Goal: Task Accomplishment & Management: Use online tool/utility

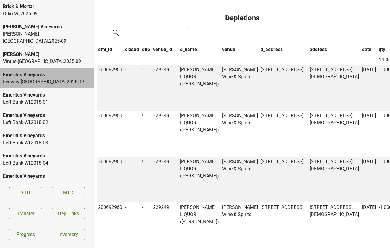
scroll to position [432, 0]
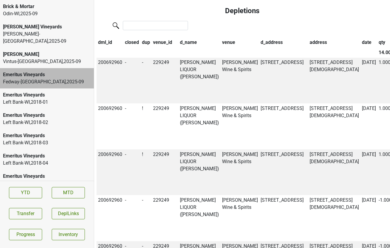
click at [377, 41] on th "qty" at bounding box center [386, 42] width 18 height 10
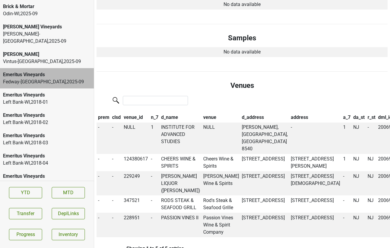
scroll to position [169, 0]
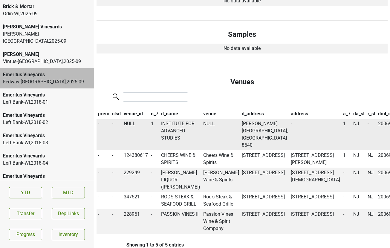
click at [171, 119] on td "INSTITUTE FOR ADVANCED STUDIES" at bounding box center [181, 135] width 42 height 32
click at [31, 213] on button "Transfer" at bounding box center [25, 213] width 33 height 11
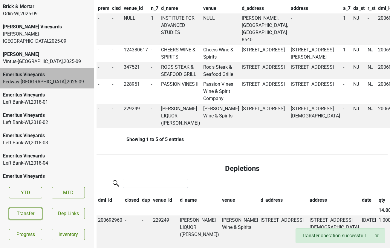
scroll to position [270, 0]
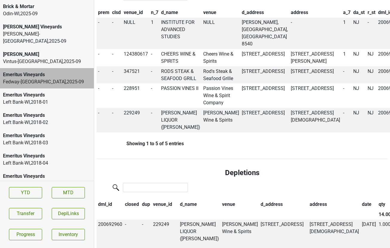
click at [36, 51] on div "[PERSON_NAME]" at bounding box center [47, 54] width 88 height 7
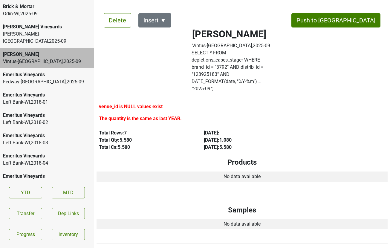
click at [38, 31] on div "Martignetti-NH , 2025 - 09" at bounding box center [47, 37] width 88 height 14
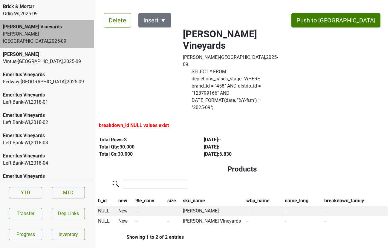
click at [25, 7] on div "Brick & Mortar" at bounding box center [47, 6] width 88 height 7
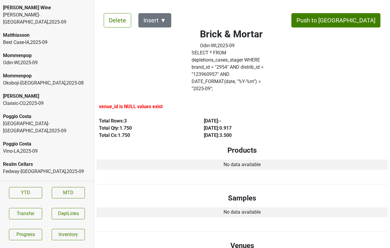
scroll to position [1236, 0]
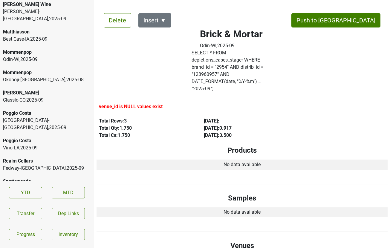
click at [36, 165] on div "Fedway-NJ , 2025 - 09" at bounding box center [47, 168] width 88 height 7
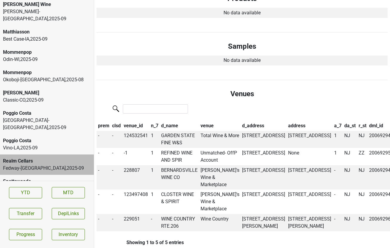
scroll to position [152, 0]
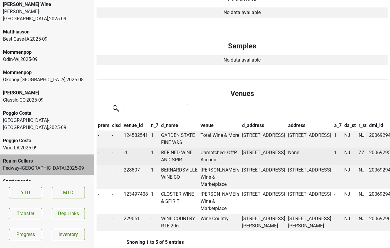
click at [181, 148] on td "REFINED WINE AND SPIR" at bounding box center [179, 156] width 39 height 17
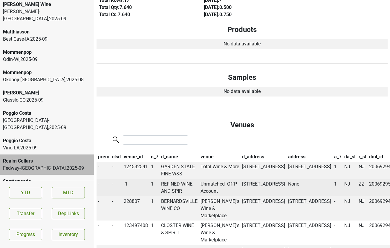
scroll to position [0, 0]
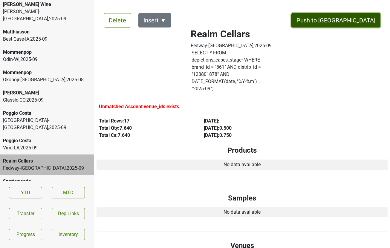
click at [346, 22] on button "Push to [GEOGRAPHIC_DATA]" at bounding box center [335, 20] width 89 height 14
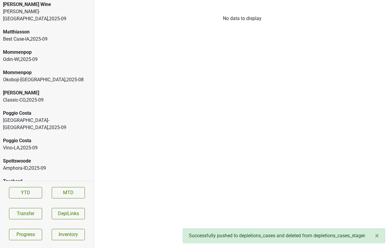
click at [47, 165] on div "Amphora-ID , 2025 - 09" at bounding box center [47, 168] width 88 height 7
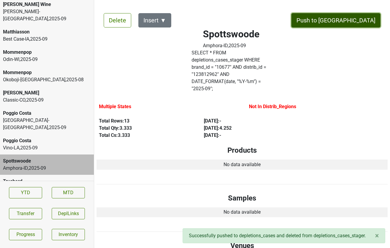
click at [356, 22] on button "Push to [GEOGRAPHIC_DATA]" at bounding box center [335, 20] width 89 height 14
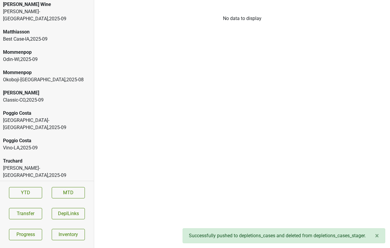
click at [37, 157] on div "Truchard" at bounding box center [47, 160] width 88 height 7
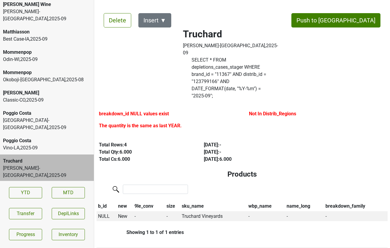
click at [40, 185] on div "Truchard" at bounding box center [47, 188] width 88 height 7
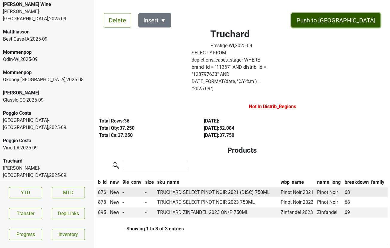
drag, startPoint x: 349, startPoint y: 23, endPoint x: 270, endPoint y: 169, distance: 165.5
click at [361, 16] on button "Push to [GEOGRAPHIC_DATA]" at bounding box center [335, 20] width 89 height 14
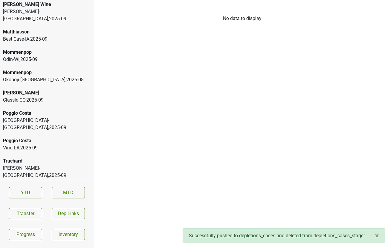
scroll to position [1221, 0]
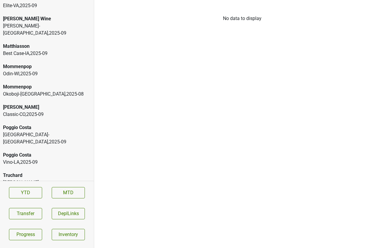
click at [53, 104] on div "Peter Michael" at bounding box center [47, 107] width 88 height 7
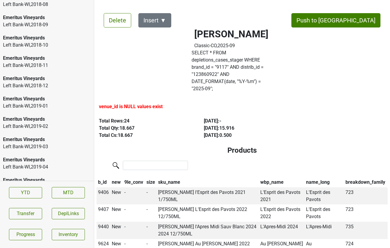
scroll to position [0, 0]
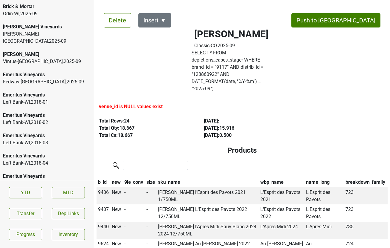
click at [23, 78] on div "Fedway-NJ , 2025 - 09" at bounding box center [47, 81] width 88 height 7
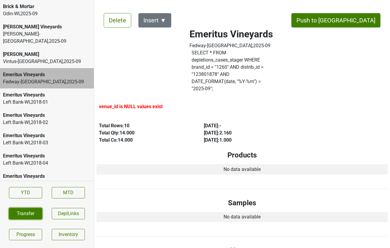
click at [30, 212] on button "Transfer" at bounding box center [25, 213] width 33 height 11
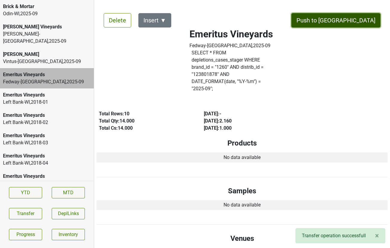
click at [347, 21] on button "Push to [GEOGRAPHIC_DATA]" at bounding box center [335, 20] width 89 height 14
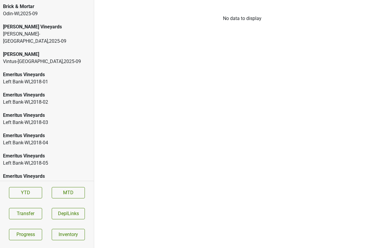
click at [34, 51] on div "[PERSON_NAME]" at bounding box center [47, 54] width 88 height 7
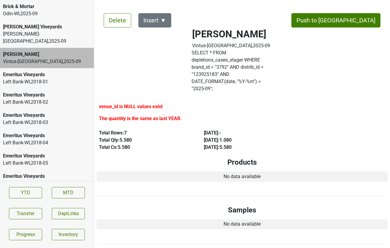
click at [49, 13] on div "Odin-WI , 2025 - 09" at bounding box center [47, 13] width 88 height 7
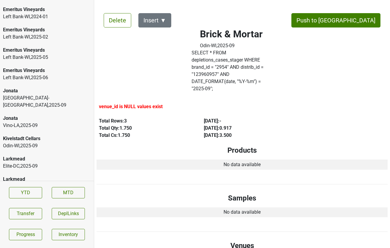
scroll to position [1201, 0]
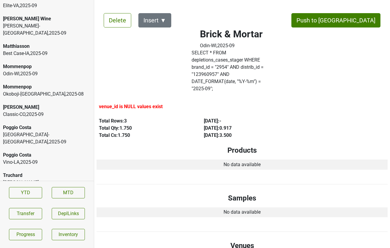
click at [35, 206] on div "Odin-WI , 2025 - 09" at bounding box center [47, 209] width 88 height 7
click at [33, 169] on div "Truchard Martignetti-NH , 2025 - 09" at bounding box center [47, 182] width 94 height 27
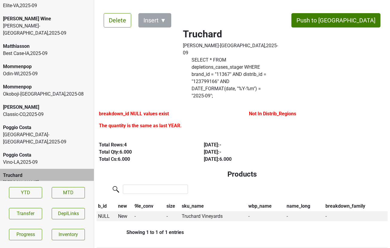
click at [25, 159] on div "Vino-LA , 2025 - 09" at bounding box center [47, 162] width 88 height 7
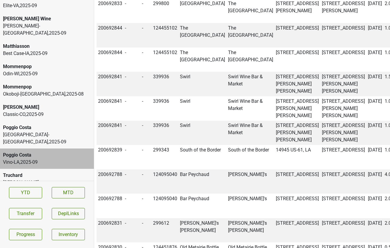
scroll to position [941, 0]
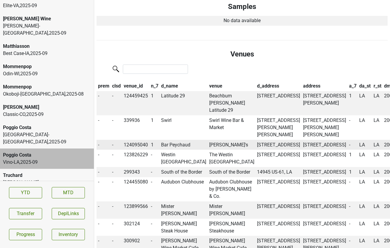
scroll to position [0, 0]
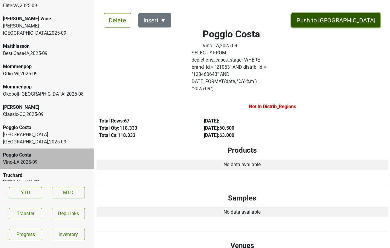
click at [359, 23] on button "Push to [GEOGRAPHIC_DATA]" at bounding box center [335, 20] width 89 height 14
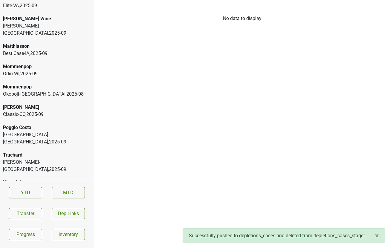
scroll to position [1181, 0]
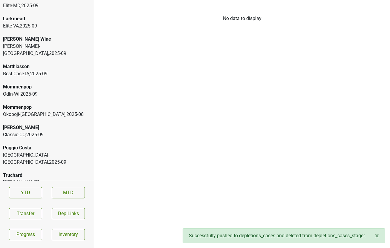
click at [44, 144] on div "Poggio Costa" at bounding box center [47, 147] width 88 height 7
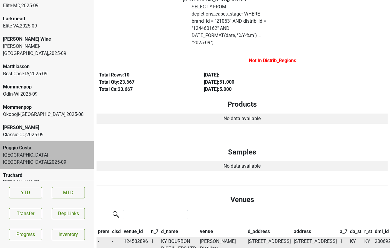
scroll to position [0, 0]
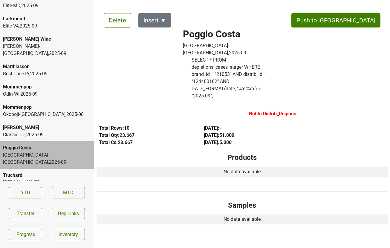
click at [225, 56] on label "SELECT * FROM depletions_cases_stager WHERE brand_id = " 21053 " AND distrib_id…" at bounding box center [231, 77] width 79 height 43
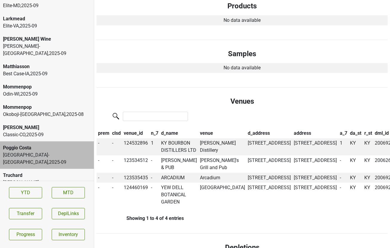
scroll to position [152, 0]
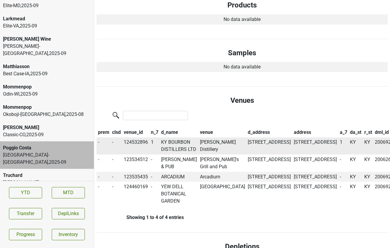
click at [179, 137] on td "KY BOURBON DISTILLERS LTD" at bounding box center [179, 145] width 39 height 17
click at [25, 217] on button "Transfer" at bounding box center [25, 213] width 33 height 11
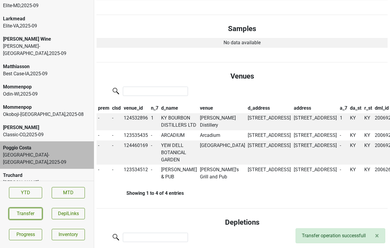
scroll to position [0, 0]
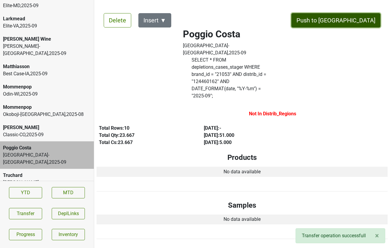
click at [352, 17] on button "Push to [GEOGRAPHIC_DATA]" at bounding box center [335, 20] width 89 height 14
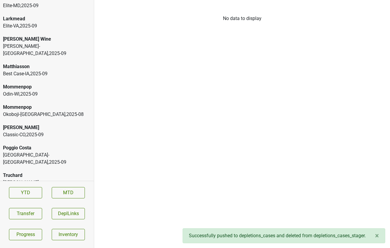
scroll to position [1160, 0]
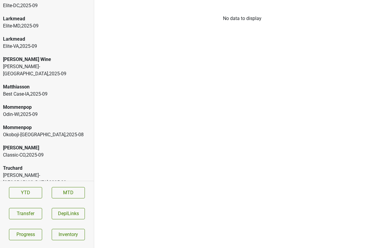
click at [59, 151] on div "Classic-CO , 2025 - 09" at bounding box center [47, 154] width 88 height 7
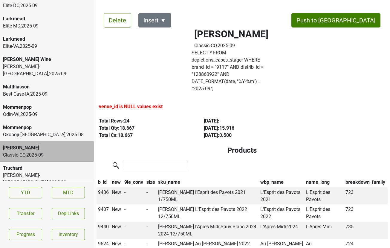
click at [8, 83] on div "Matthiasson" at bounding box center [47, 86] width 88 height 7
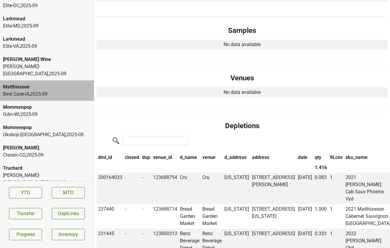
scroll to position [0, 0]
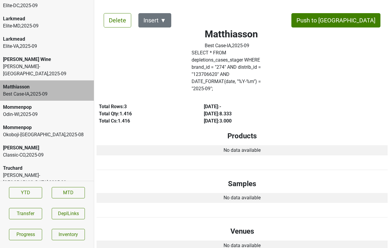
click at [354, 11] on div "Delete Insert ▼ Push to DC Matthiasson Best Case-IA , 2025 - 09 SELECT * FROM d…" at bounding box center [242, 223] width 291 height 434
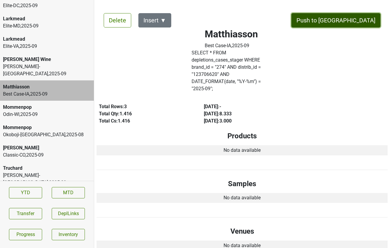
click at [351, 19] on button "Push to DC" at bounding box center [335, 20] width 89 height 14
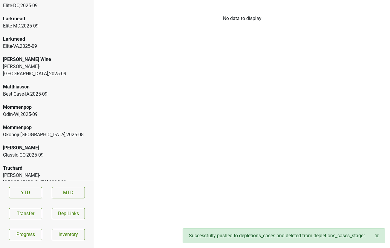
scroll to position [1140, 0]
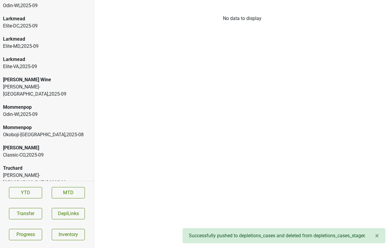
click at [59, 76] on div "Mary Taylor Wine" at bounding box center [47, 79] width 88 height 7
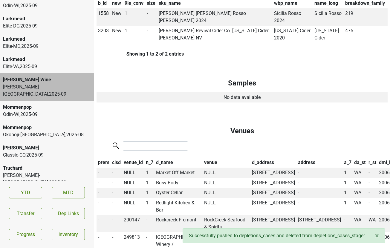
scroll to position [203, 0]
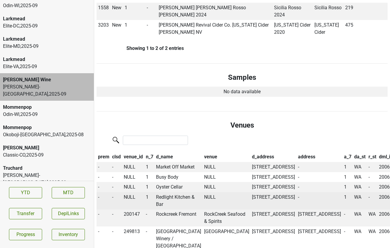
click at [170, 192] on td "Redlight Kitchen & Bar" at bounding box center [178, 200] width 48 height 17
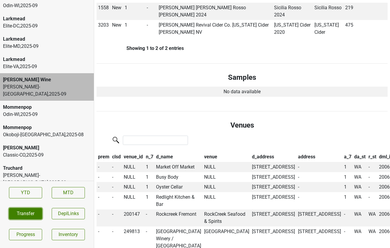
click at [18, 214] on button "Transfer" at bounding box center [25, 213] width 33 height 11
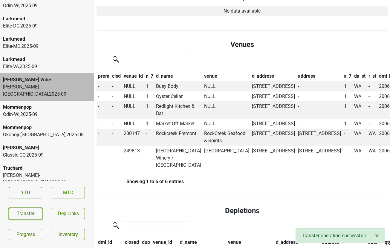
scroll to position [295, 0]
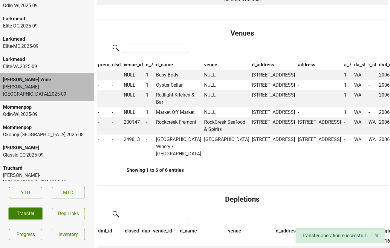
click at [26, 212] on button "Transfer" at bounding box center [25, 213] width 33 height 11
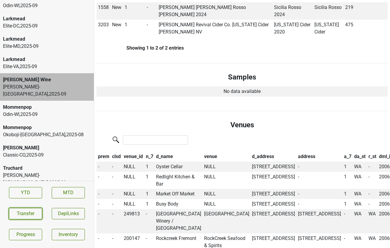
scroll to position [209, 0]
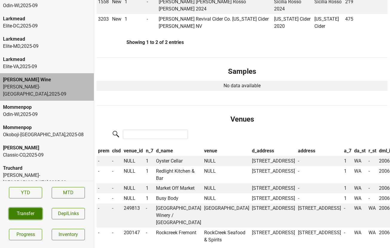
click at [35, 212] on button "Transfer" at bounding box center [25, 213] width 33 height 11
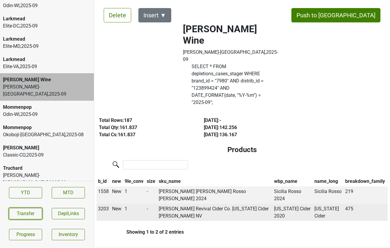
scroll to position [0, 0]
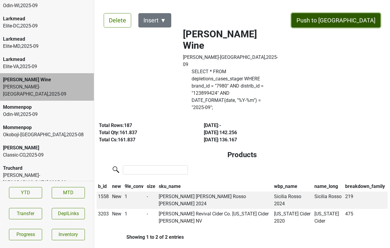
click at [352, 18] on button "Push to [GEOGRAPHIC_DATA]" at bounding box center [335, 20] width 89 height 14
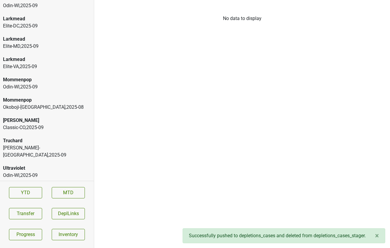
scroll to position [1120, 0]
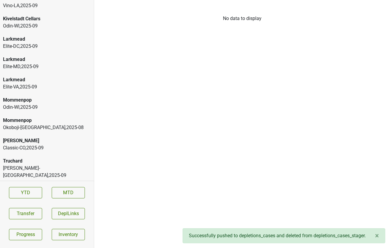
click at [34, 43] on div "Elite-DC , 2025 - 09" at bounding box center [47, 46] width 88 height 7
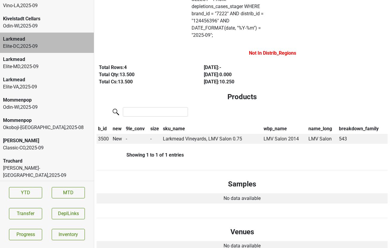
scroll to position [54, 0]
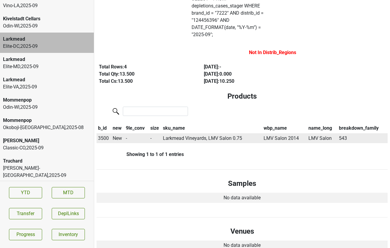
click at [103, 135] on span "3500" at bounding box center [103, 138] width 11 height 6
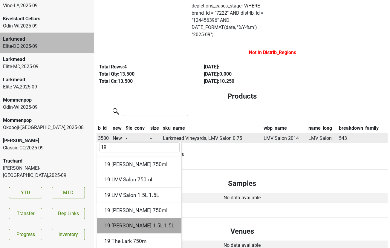
scroll to position [97, 0]
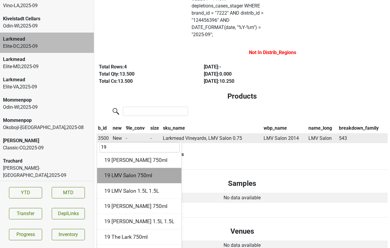
type input "19"
click at [127, 168] on div "19 LMV Salon 750ml" at bounding box center [139, 175] width 84 height 15
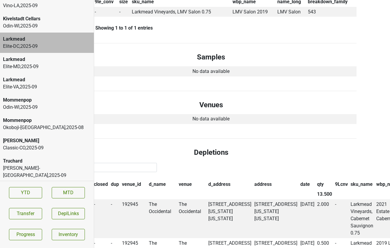
scroll to position [0, 31]
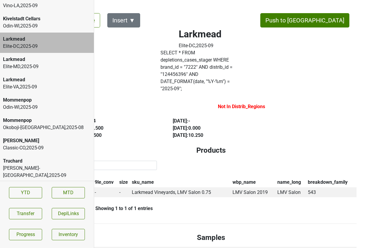
click at [189, 64] on label "SELECT * FROM depletions_cases_stager WHERE brand_id = " 7222 " AND distrib_id …" at bounding box center [199, 70] width 79 height 43
click at [56, 56] on div "Larkmead" at bounding box center [47, 59] width 88 height 7
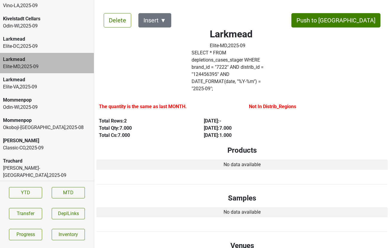
click at [61, 83] on div "Elite-VA , 2025 - 09" at bounding box center [47, 86] width 88 height 7
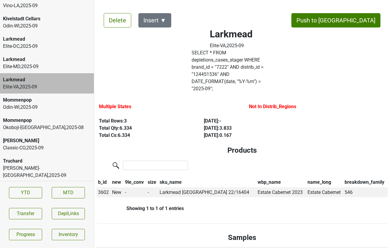
click at [53, 43] on div "Elite-DC , 2025 - 09" at bounding box center [47, 46] width 88 height 7
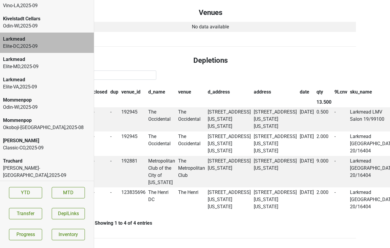
scroll to position [262, 32]
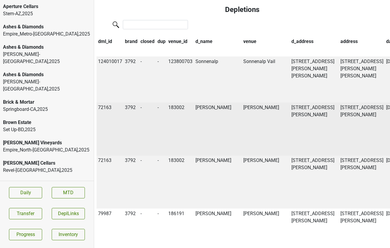
scroll to position [500, 0]
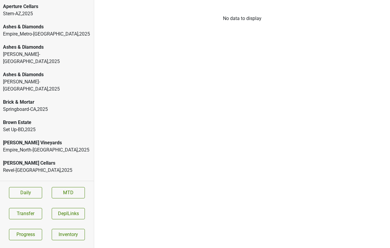
click at [29, 15] on div "Stem-AZ , 2025" at bounding box center [47, 13] width 88 height 7
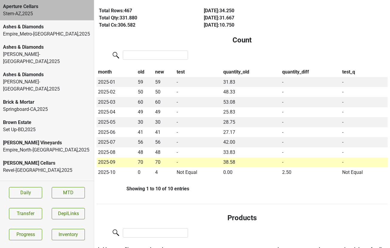
scroll to position [82, 0]
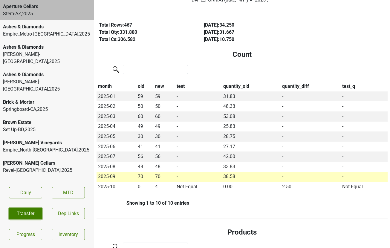
click at [36, 212] on button "Transfer" at bounding box center [25, 213] width 33 height 11
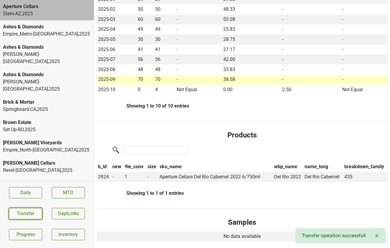
scroll to position [0, 0]
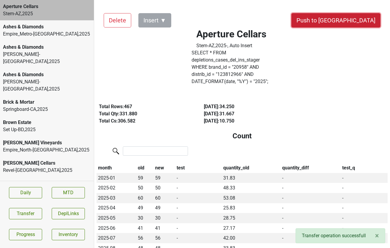
click at [367, 18] on button "Push to [GEOGRAPHIC_DATA]" at bounding box center [335, 20] width 89 height 14
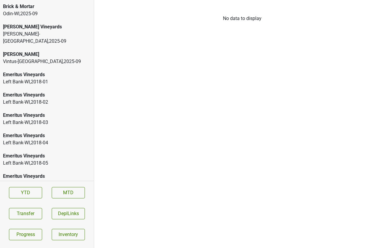
scroll to position [1054, 0]
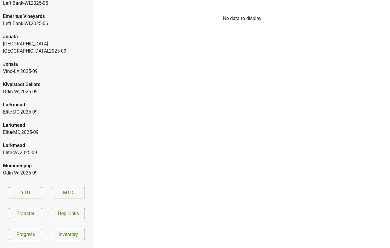
click at [41, 108] on div "Elite-[GEOGRAPHIC_DATA] , 2025 - 09" at bounding box center [47, 111] width 88 height 7
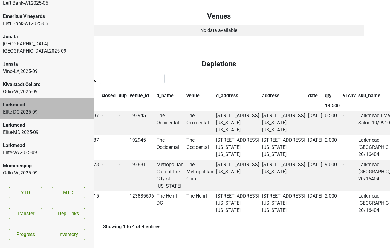
scroll to position [229, 39]
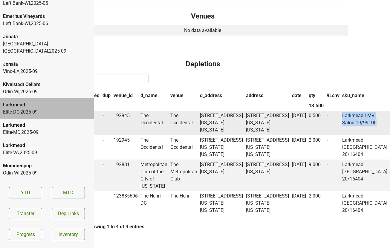
drag, startPoint x: 332, startPoint y: 115, endPoint x: 311, endPoint y: 95, distance: 28.7
click at [341, 111] on td "Larkmead LMV Salon 19/99100" at bounding box center [365, 123] width 48 height 25
copy td "Larkmead LMV Salon 19/99100"
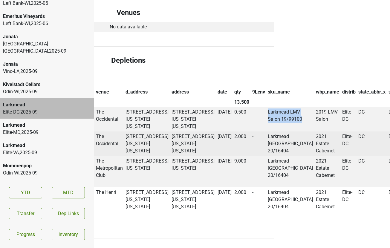
scroll to position [262, 114]
click at [267, 131] on td "Larkmead [GEOGRAPHIC_DATA] 20/16404" at bounding box center [291, 143] width 48 height 25
drag, startPoint x: 257, startPoint y: 130, endPoint x: 236, endPoint y: 102, distance: 34.7
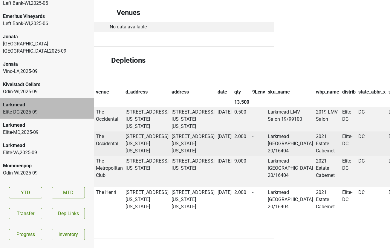
click at [267, 131] on td "Larkmead Napa Valley Cabernet 20/16404" at bounding box center [291, 143] width 48 height 25
copy td "Larkmead Napa Valley Cabernet 20/16404"
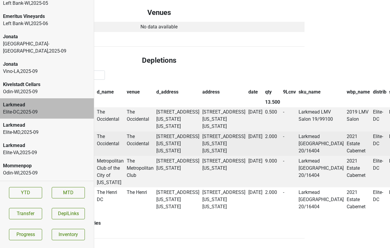
scroll to position [262, 132]
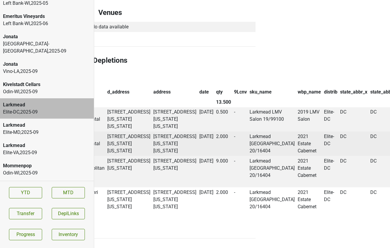
click at [248, 131] on td "Larkmead Napa Valley Cabernet 20/16404" at bounding box center [272, 143] width 48 height 25
drag, startPoint x: 223, startPoint y: 129, endPoint x: 218, endPoint y: 102, distance: 28.1
click at [248, 131] on td "Larkmead Napa Valley Cabernet 20/16404" at bounding box center [272, 143] width 48 height 25
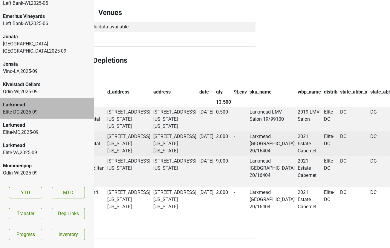
click at [248, 131] on td "Larkmead Napa Valley Cabernet 20/16404" at bounding box center [272, 143] width 48 height 25
drag, startPoint x: 238, startPoint y: 122, endPoint x: 217, endPoint y: 100, distance: 30.6
click at [248, 131] on td "Larkmead Napa Valley Cabernet 20/16404" at bounding box center [272, 143] width 48 height 25
copy td "Larkmead Napa Valley Cabernet"
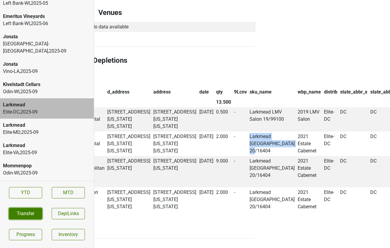
click at [25, 216] on button "Transfer" at bounding box center [25, 213] width 33 height 11
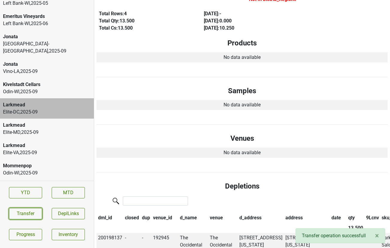
scroll to position [0, 0]
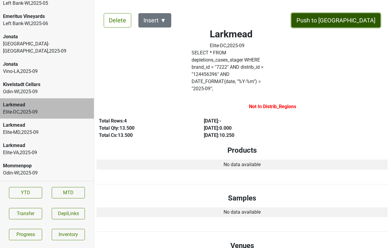
click at [350, 20] on button "Push to [GEOGRAPHIC_DATA]" at bounding box center [335, 20] width 89 height 14
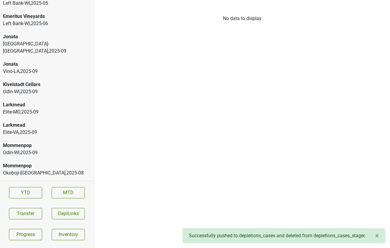
click at [45, 108] on div "Elite-MD , 2025 - 09" at bounding box center [47, 111] width 88 height 7
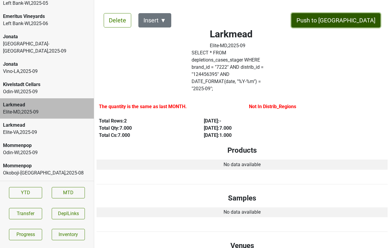
click at [364, 24] on button "Push to [GEOGRAPHIC_DATA]" at bounding box center [335, 20] width 89 height 14
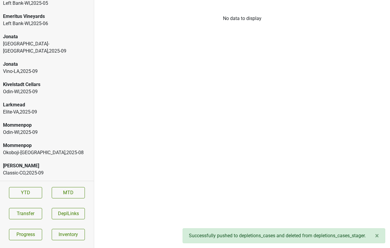
click at [56, 108] on div "Elite-VA , 2025 - 09" at bounding box center [47, 111] width 88 height 7
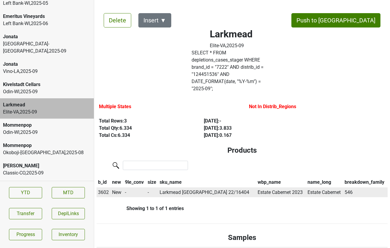
click at [102, 189] on span "3602" at bounding box center [103, 192] width 11 height 6
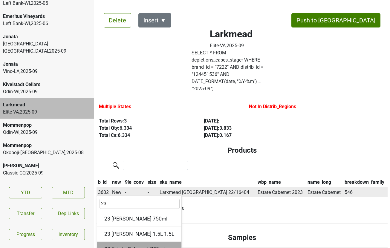
type input "23"
click at [123, 242] on div "23 Estate Cabernet 750ml" at bounding box center [139, 249] width 84 height 15
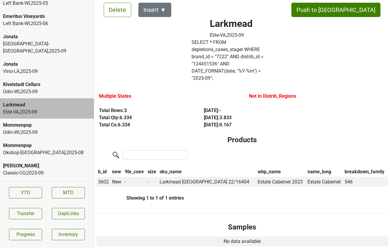
scroll to position [13, 0]
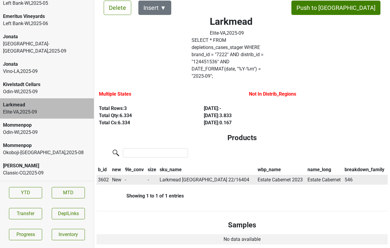
click at [102, 177] on span "3602" at bounding box center [103, 180] width 11 height 6
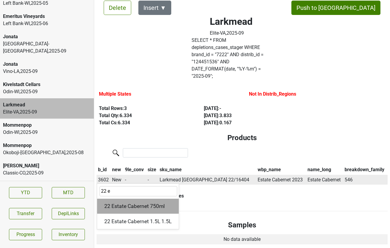
type input "22 e"
click at [111, 199] on div "22 Estate Cabernet 750ml" at bounding box center [138, 206] width 82 height 15
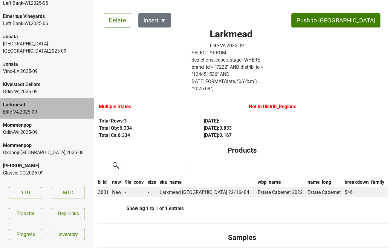
scroll to position [270, 0]
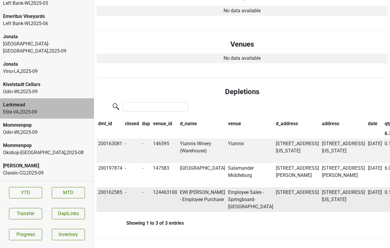
click at [110, 187] on td "200162585" at bounding box center [110, 199] width 27 height 25
copy td "200162585"
click at [42, 219] on button "Transfer" at bounding box center [25, 213] width 33 height 11
click at [161, 187] on td "124532946" at bounding box center [164, 199] width 27 height 25
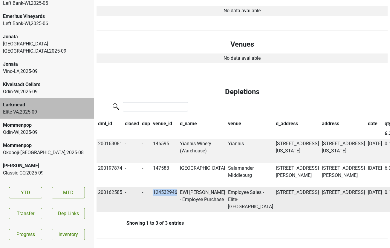
click at [161, 187] on td "124532946" at bounding box center [164, 199] width 27 height 25
click at [116, 187] on td "200162585" at bounding box center [110, 199] width 27 height 25
copy td "200162585"
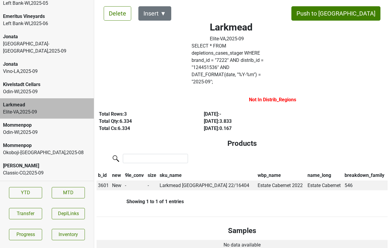
scroll to position [0, 0]
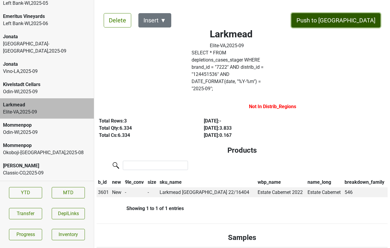
click at [350, 15] on button "Push to [GEOGRAPHIC_DATA]" at bounding box center [335, 20] width 89 height 14
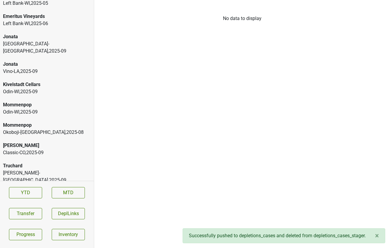
click at [38, 88] on div "Odin-WI , 2025 - 09" at bounding box center [47, 91] width 88 height 7
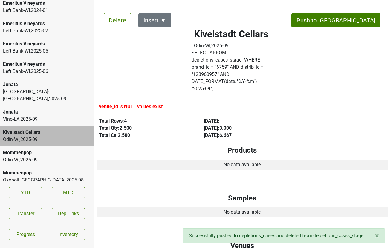
scroll to position [1001, 0]
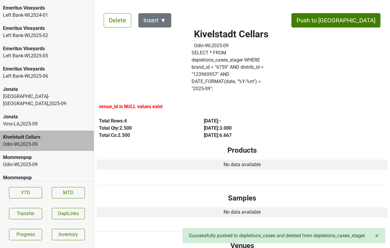
click at [29, 120] on div "Vino-LA , 2025 - 09" at bounding box center [47, 123] width 88 height 7
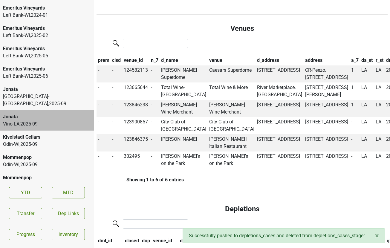
scroll to position [222, 0]
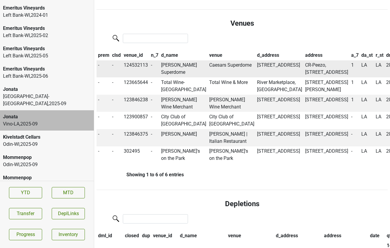
click at [173, 60] on td "Caesar's Superdome" at bounding box center [184, 68] width 48 height 17
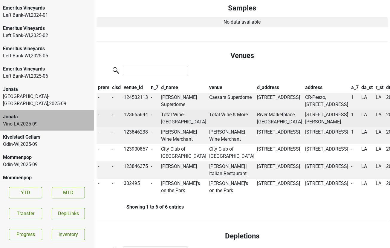
scroll to position [188, 0]
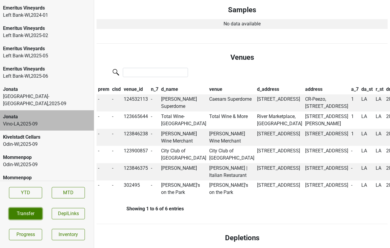
click at [22, 213] on button "Transfer" at bounding box center [25, 213] width 33 height 11
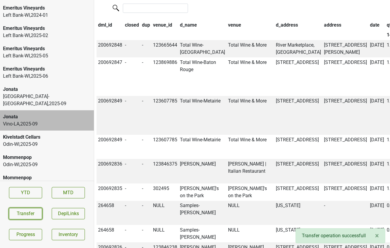
scroll to position [434, 0]
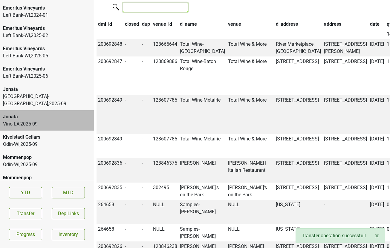
click at [165, 12] on input "search" at bounding box center [155, 7] width 65 height 9
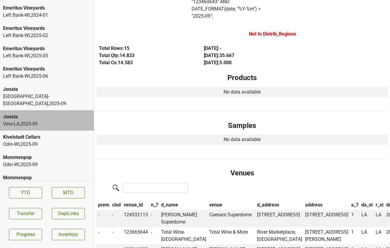
scroll to position [0, 0]
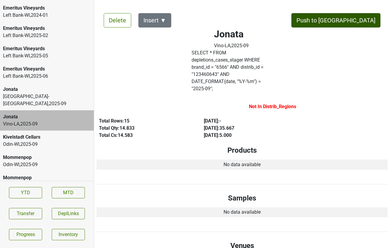
type input "caesars"
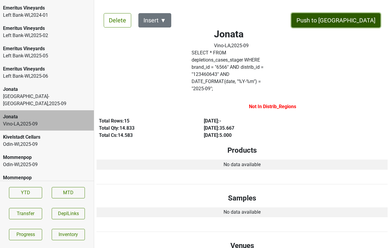
click at [356, 21] on button "Push to [GEOGRAPHIC_DATA]" at bounding box center [335, 20] width 89 height 14
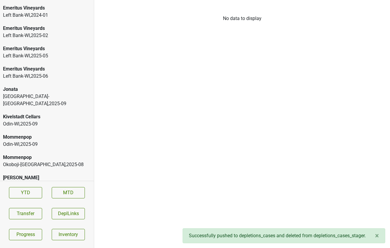
click at [48, 93] on div "River City-KY , 2025 - 09" at bounding box center [47, 100] width 88 height 14
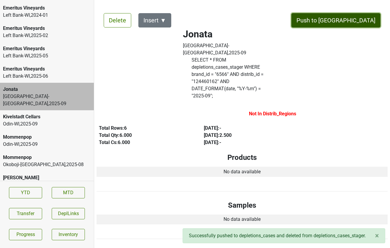
click at [353, 22] on button "Push to [GEOGRAPHIC_DATA]" at bounding box center [335, 20] width 89 height 14
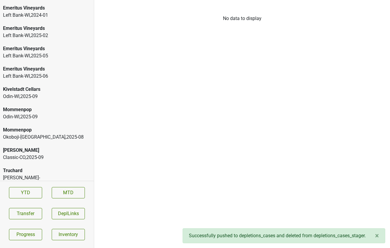
click at [29, 93] on div "Odin-WI , 2025 - 09" at bounding box center [47, 96] width 88 height 7
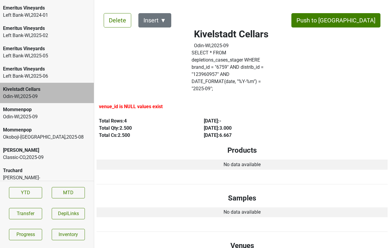
click at [38, 113] on div "Odin-WI , 2025 - 09" at bounding box center [47, 116] width 88 height 7
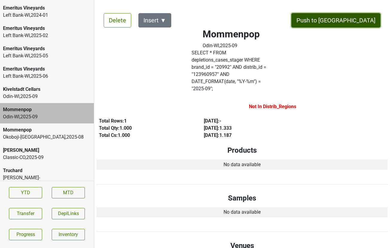
click at [355, 16] on button "Push to DC" at bounding box center [335, 20] width 89 height 14
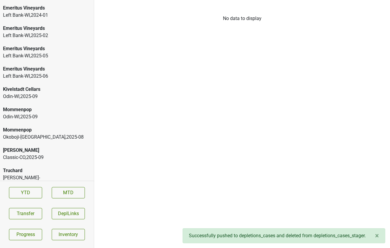
scroll to position [998, 0]
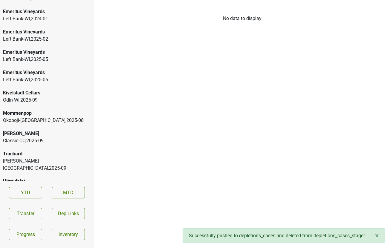
click at [39, 178] on div "Ultraviolet" at bounding box center [47, 181] width 88 height 7
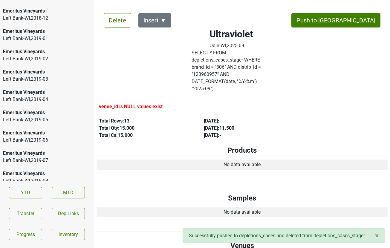
scroll to position [0, 0]
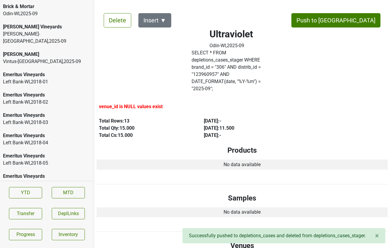
click at [49, 58] on div "Vintus-NY , 2025 - 09" at bounding box center [47, 61] width 88 height 7
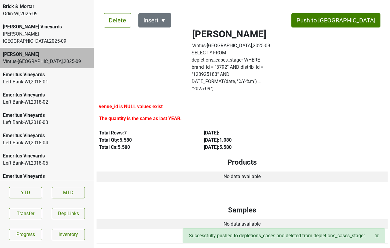
click at [45, 33] on div "Martignetti-NH , 2025 - 09" at bounding box center [47, 37] width 88 height 14
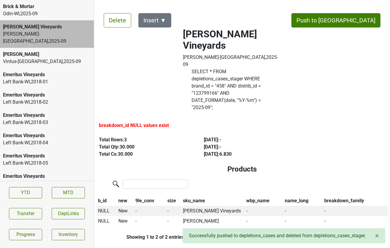
click at [38, 14] on div "Odin-WI , 2025 - 09" at bounding box center [47, 13] width 88 height 7
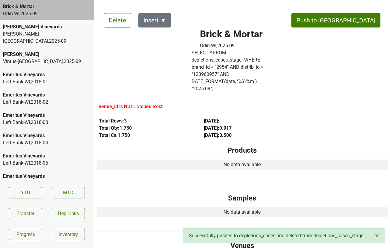
click at [38, 26] on div "Buehler Vineyards" at bounding box center [47, 26] width 88 height 7
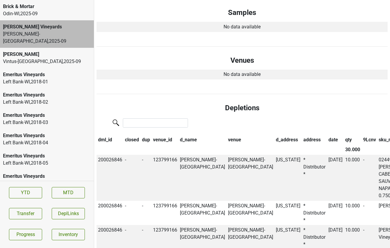
scroll to position [258, 0]
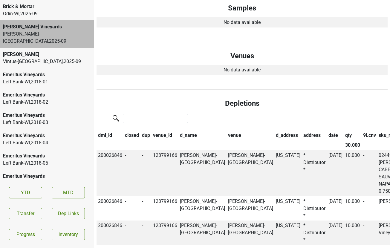
click at [28, 16] on div "Odin-WI , 2025 - 09" at bounding box center [47, 13] width 88 height 7
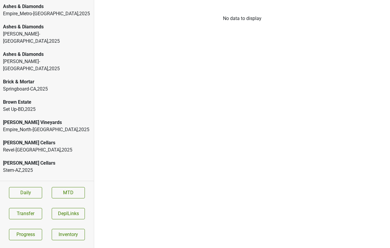
click at [43, 4] on div "Ashes & Diamonds" at bounding box center [47, 6] width 88 height 7
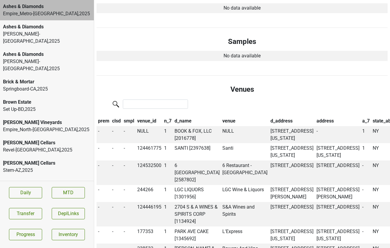
scroll to position [336, 0]
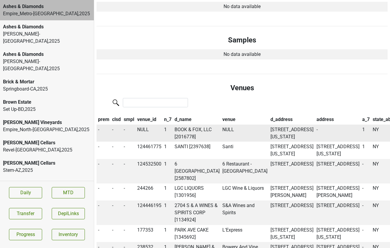
click at [185, 125] on td "BOOK & FOX, LLC [2016778]" at bounding box center [197, 133] width 48 height 17
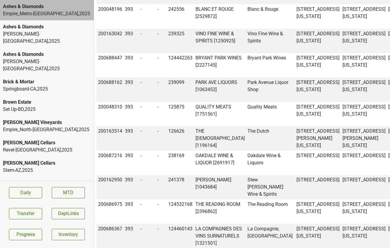
copy td "200692571"
click at [36, 213] on button "Transfer" at bounding box center [25, 213] width 33 height 11
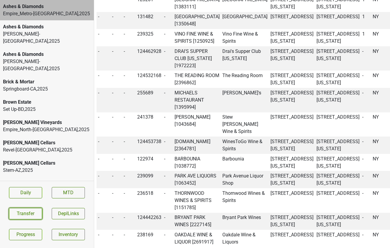
scroll to position [604, 0]
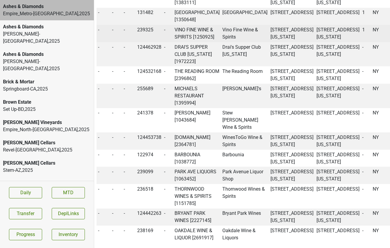
click at [187, 42] on td "VINO FINE WINE & SPIRITS [1250925]" at bounding box center [197, 33] width 48 height 17
click at [223, 42] on td "Vino Fine Wine & Spirits" at bounding box center [245, 33] width 48 height 17
click at [148, 42] on td "239325" at bounding box center [149, 33] width 27 height 17
copy td "239325"
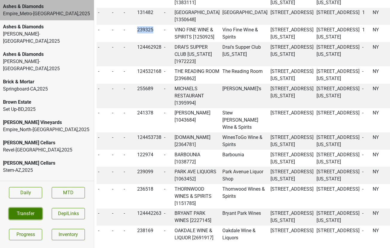
click at [24, 211] on button "Transfer" at bounding box center [25, 213] width 33 height 11
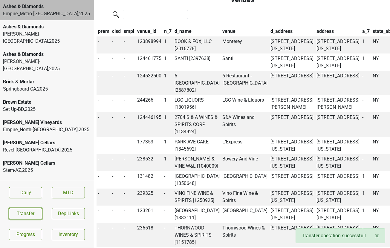
scroll to position [423, 0]
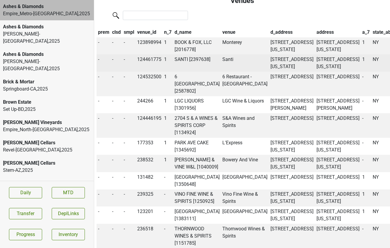
click at [180, 54] on td "SANTI [2397638]" at bounding box center [197, 62] width 48 height 17
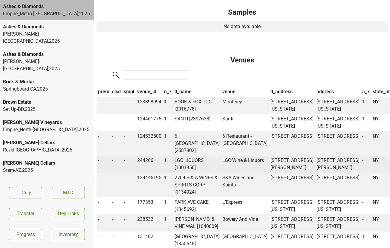
scroll to position [8, 0]
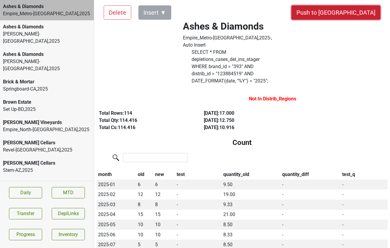
click at [353, 10] on button "Push to [GEOGRAPHIC_DATA]" at bounding box center [335, 12] width 89 height 14
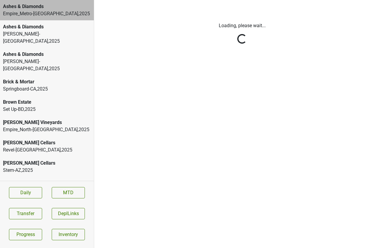
scroll to position [0, 0]
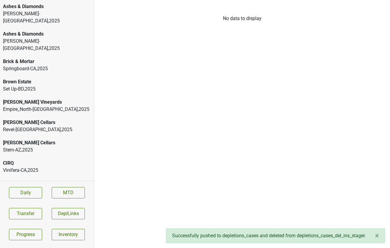
click at [50, 99] on div "[PERSON_NAME] Vineyards" at bounding box center [47, 102] width 88 height 7
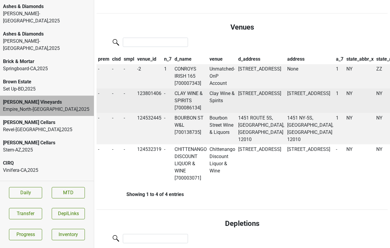
scroll to position [1989, 0]
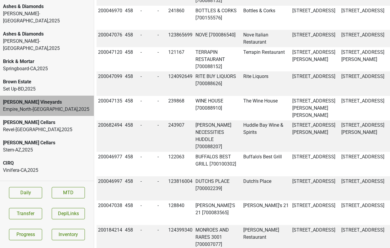
copy td "200687925"
click at [23, 214] on button "Transfer" at bounding box center [25, 213] width 33 height 11
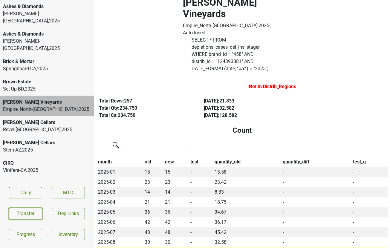
scroll to position [0, 0]
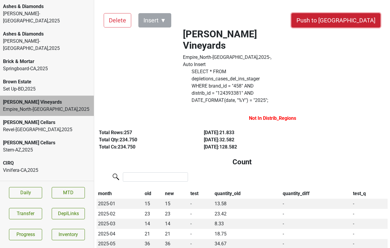
click at [358, 18] on button "Push to DC" at bounding box center [335, 20] width 89 height 14
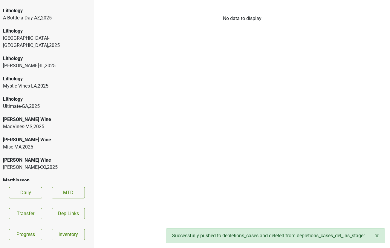
scroll to position [246, 0]
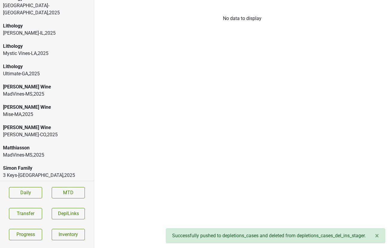
click at [43, 121] on div "Mary Taylor Wine Willette-CO , 2025" at bounding box center [47, 131] width 94 height 20
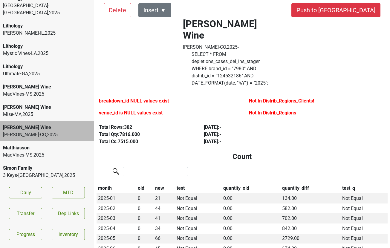
scroll to position [9, 0]
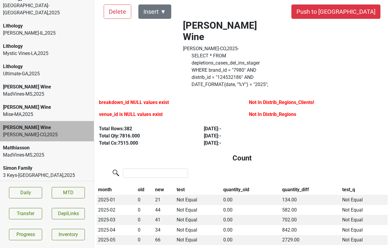
click at [261, 52] on label "SELECT * FROM depletions_cases_del_ins_stager WHERE brand_id = " 7980 " AND dis…" at bounding box center [231, 70] width 79 height 36
click at [24, 212] on button "Transfer" at bounding box center [25, 213] width 33 height 11
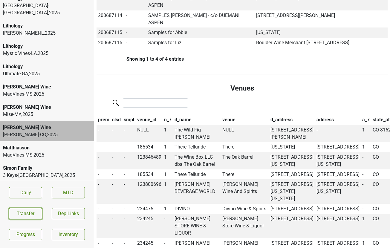
scroll to position [656, 0]
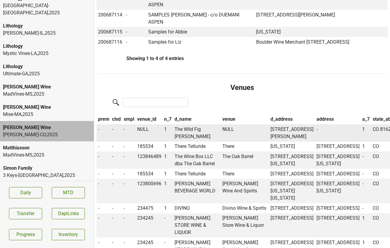
click at [180, 124] on td "The Wild Fig Willits" at bounding box center [197, 132] width 48 height 17
click at [29, 211] on button "Transfer" at bounding box center [25, 213] width 33 height 11
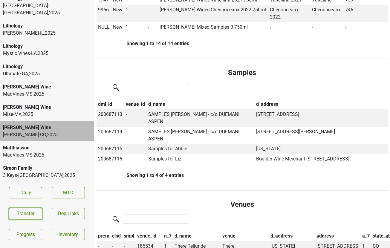
scroll to position [523, 0]
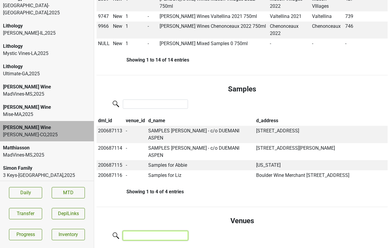
click at [139, 231] on input "search" at bounding box center [155, 235] width 65 height 9
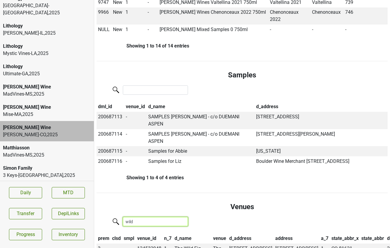
scroll to position [543, 0]
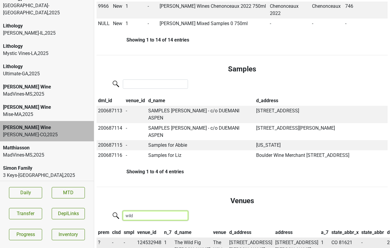
type input "wild"
click at [99, 240] on span "?" at bounding box center [99, 243] width 2 height 6
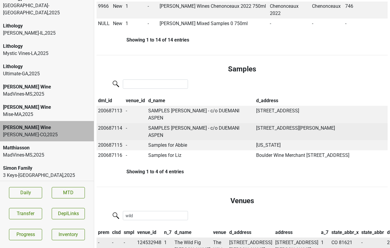
click at [387, 123] on td "515 E Hopkins Ave, Aspen, CO 81611" at bounding box center [321, 131] width 133 height 17
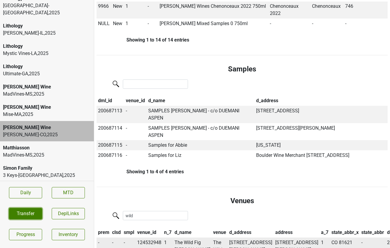
click at [31, 213] on button "Transfer" at bounding box center [25, 213] width 33 height 11
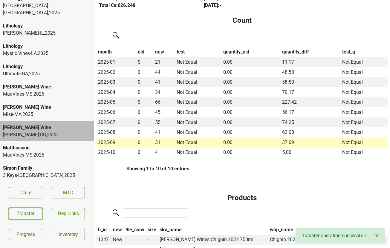
scroll to position [0, 0]
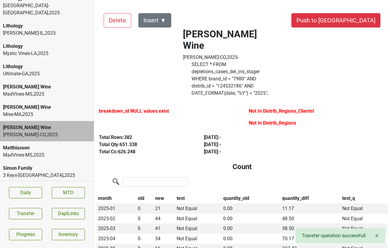
click at [211, 64] on label "SELECT * FROM depletions_cases_del_ins_stager WHERE brand_id = " 7980 " AND dis…" at bounding box center [231, 79] width 79 height 36
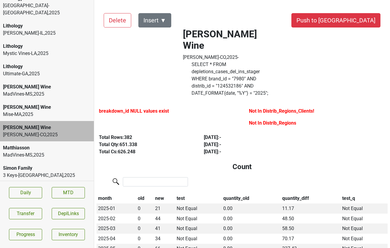
click at [211, 64] on label "SELECT * FROM depletions_cases_del_ins_stager WHERE brand_id = " 7980 " AND dis…" at bounding box center [231, 79] width 79 height 36
click at [21, 215] on button "Transfer" at bounding box center [25, 213] width 33 height 11
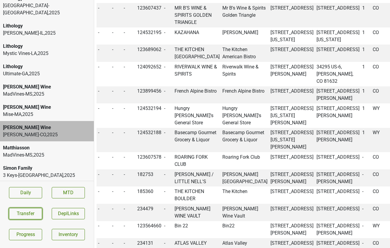
scroll to position [909, 0]
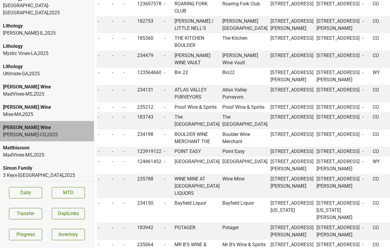
scroll to position [1061, 0]
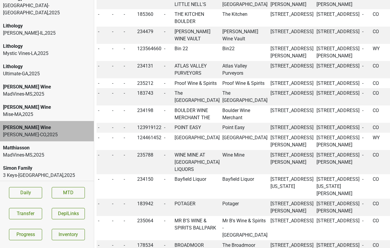
scroll to position [1083, 0]
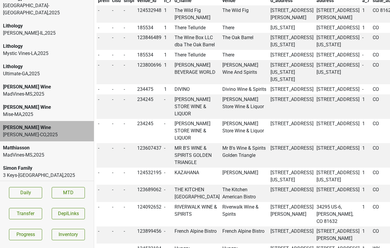
scroll to position [0, 0]
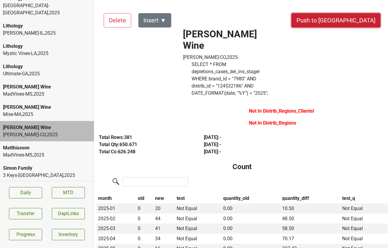
click at [357, 22] on button "Push to DC" at bounding box center [335, 20] width 89 height 14
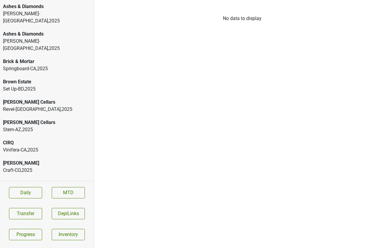
click at [30, 30] on div "Ashes & Diamonds" at bounding box center [47, 33] width 88 height 7
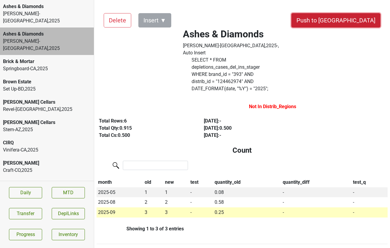
click at [363, 22] on button "Push to DC" at bounding box center [335, 20] width 89 height 14
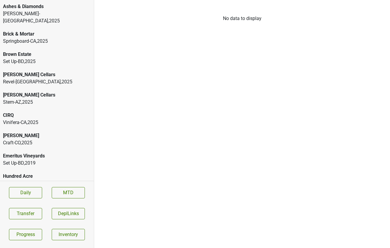
click at [53, 8] on div "Ashes & Diamonds" at bounding box center [47, 6] width 88 height 7
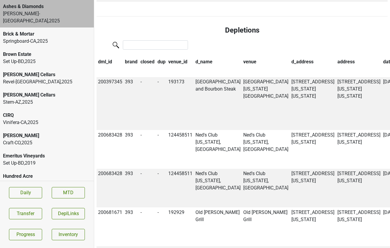
scroll to position [388, 0]
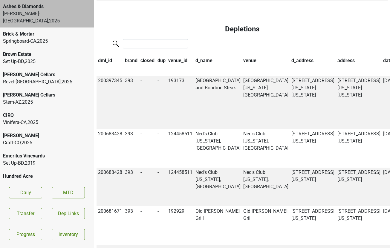
click at [382, 56] on th "date" at bounding box center [390, 61] width 17 height 10
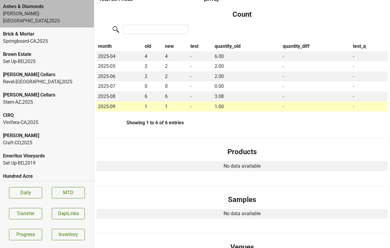
scroll to position [0, 0]
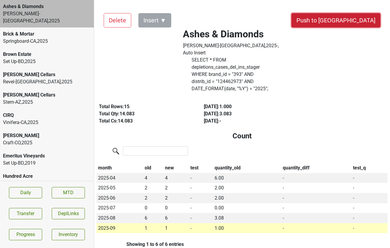
click at [362, 21] on button "Push to DC" at bounding box center [335, 20] width 89 height 14
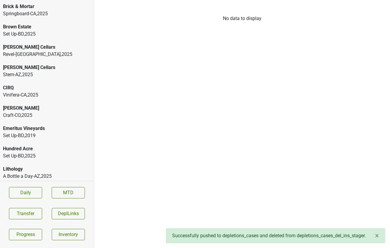
click at [58, 5] on div "Brick & Mortar" at bounding box center [47, 6] width 88 height 7
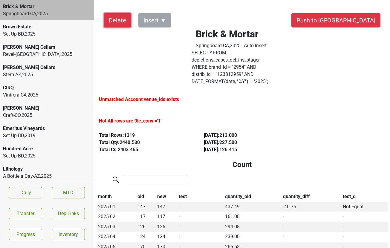
click at [112, 20] on button "Delete" at bounding box center [117, 20] width 27 height 14
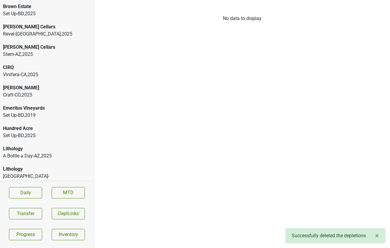
click at [33, 50] on div "[PERSON_NAME] Cellars" at bounding box center [47, 47] width 88 height 7
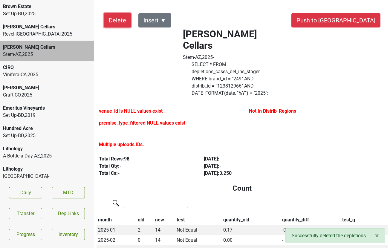
click at [120, 23] on button "Delete" at bounding box center [117, 20] width 27 height 14
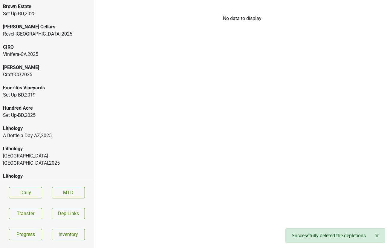
click at [41, 48] on div "CIRQ" at bounding box center [47, 47] width 88 height 7
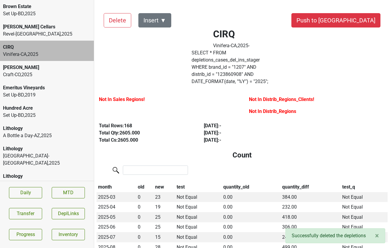
click at [35, 36] on div "Revel-CA , 2025" at bounding box center [47, 33] width 88 height 7
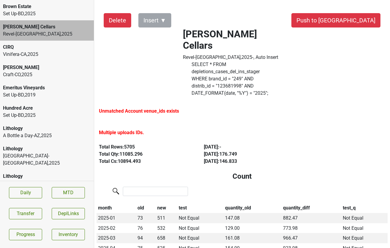
click at [117, 23] on button "Delete" at bounding box center [117, 20] width 27 height 14
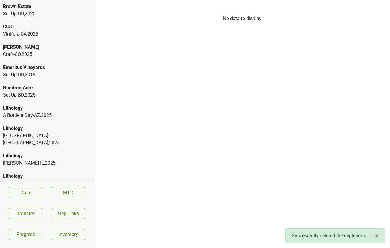
click at [39, 35] on div "Vinifera-CA , 2025" at bounding box center [47, 33] width 88 height 7
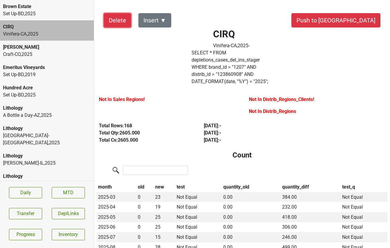
click at [118, 24] on button "Delete" at bounding box center [117, 20] width 27 height 14
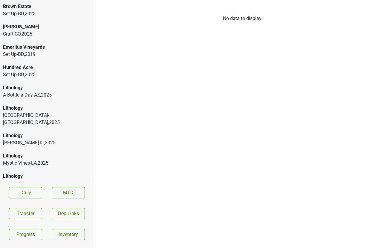
click at [39, 75] on div "Set Up-BD , 2025" at bounding box center [47, 74] width 88 height 7
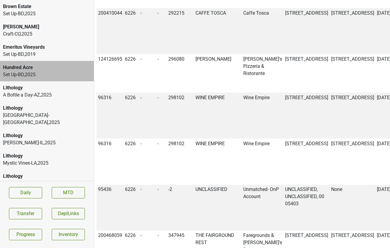
scroll to position [1156, 0]
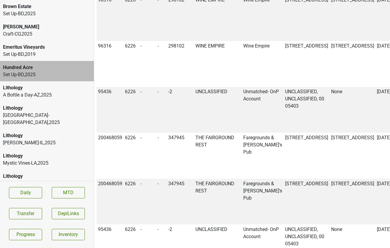
click at [33, 89] on div "Lithology" at bounding box center [47, 87] width 88 height 7
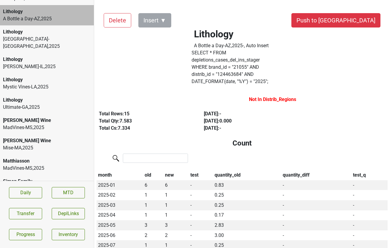
scroll to position [96, 0]
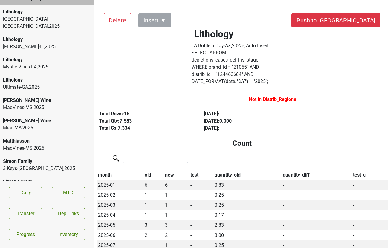
click at [34, 104] on div "MadVines-MS , 2025" at bounding box center [47, 107] width 88 height 7
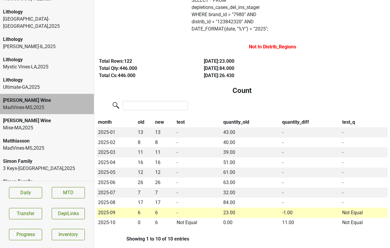
scroll to position [0, 0]
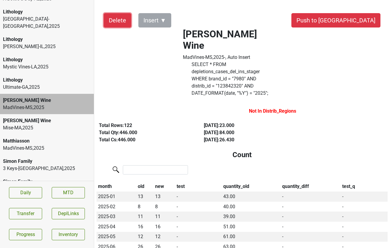
click at [118, 19] on button "Delete" at bounding box center [117, 20] width 27 height 14
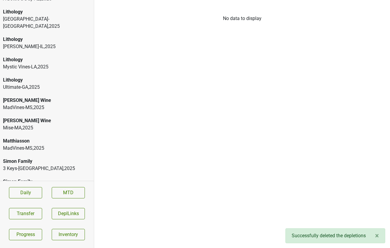
scroll to position [83, 0]
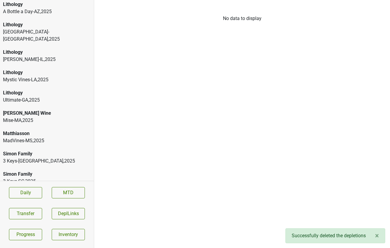
click at [53, 110] on div "[PERSON_NAME] Wine" at bounding box center [47, 113] width 88 height 7
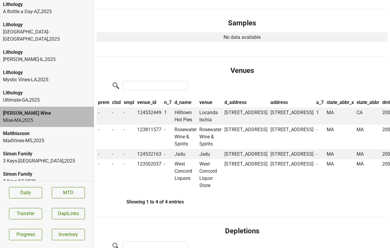
scroll to position [406, 0]
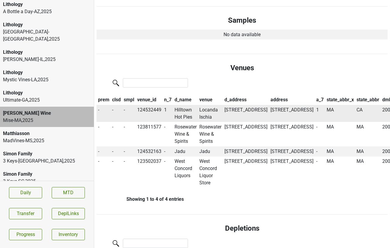
click at [185, 105] on td "Hilltown Hot Pies" at bounding box center [185, 113] width 25 height 17
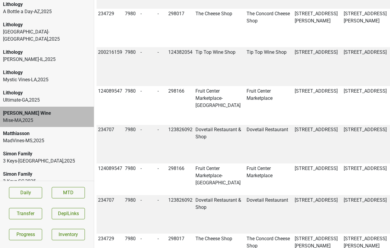
copy td "200688585"
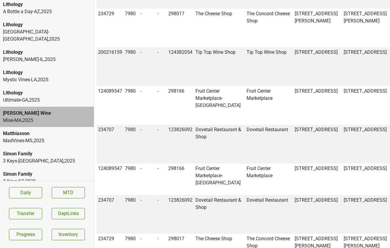
copy td "200688585"
click at [28, 214] on button "Transfer" at bounding box center [25, 213] width 33 height 11
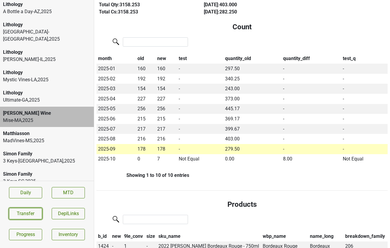
scroll to position [0, 0]
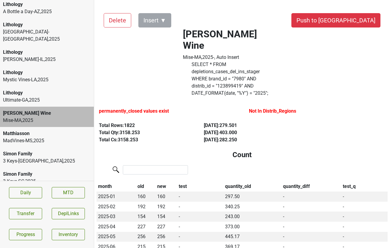
click at [140, 108] on label "permanently_closed values exist" at bounding box center [134, 111] width 70 height 7
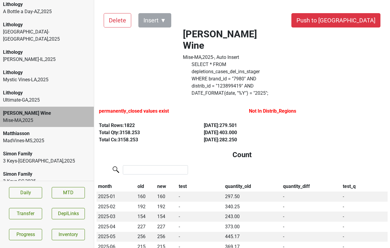
click at [121, 108] on label "permanently_closed values exist" at bounding box center [134, 111] width 70 height 7
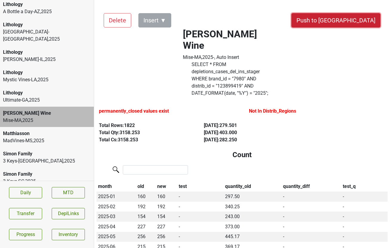
click at [349, 19] on button "Push to DC" at bounding box center [335, 20] width 89 height 14
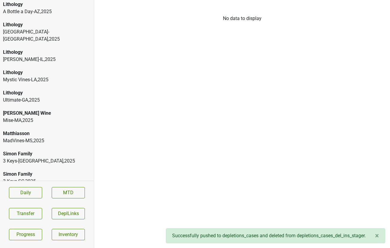
scroll to position [63, 0]
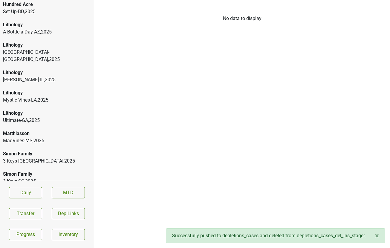
click at [42, 137] on div "MadVines-MS , 2025" at bounding box center [47, 140] width 88 height 7
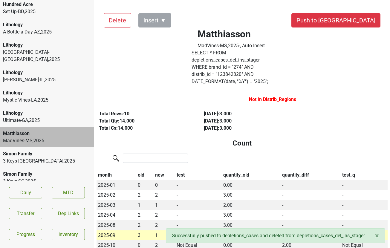
scroll to position [8, 0]
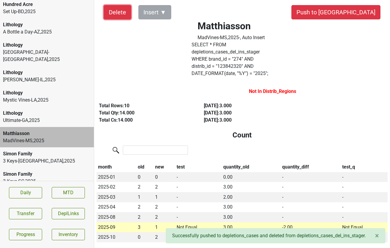
click at [116, 13] on button "Delete" at bounding box center [117, 12] width 27 height 14
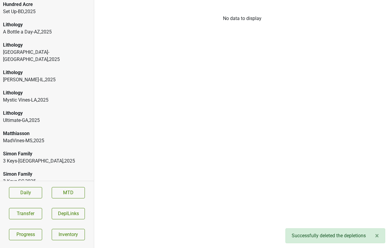
scroll to position [43, 0]
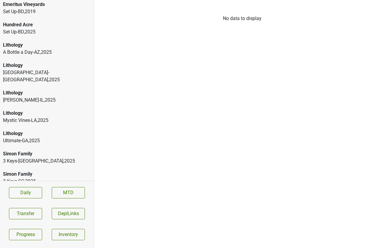
click at [29, 157] on div "3 Keys-NC , 2025" at bounding box center [47, 160] width 88 height 7
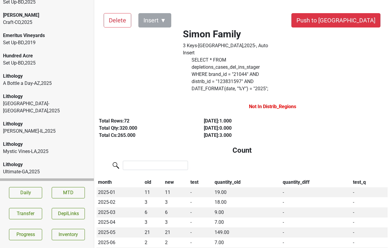
scroll to position [0, 0]
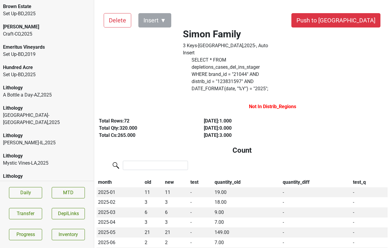
click at [18, 20] on div "Cobb Craft-CO , 2025" at bounding box center [47, 30] width 94 height 20
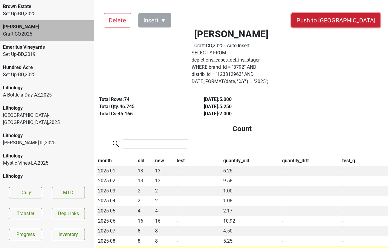
click at [350, 22] on button "Push to DC" at bounding box center [335, 20] width 89 height 14
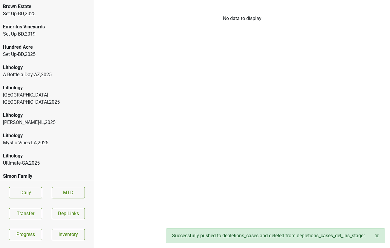
click at [50, 70] on div "Lithology" at bounding box center [47, 67] width 88 height 7
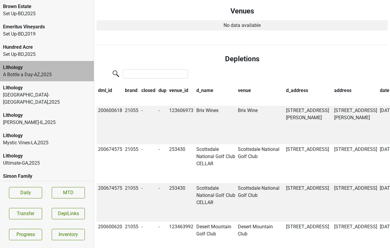
scroll to position [386, 0]
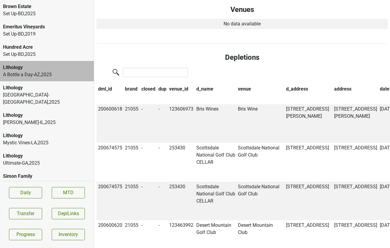
click at [378, 84] on th "date" at bounding box center [386, 89] width 17 height 10
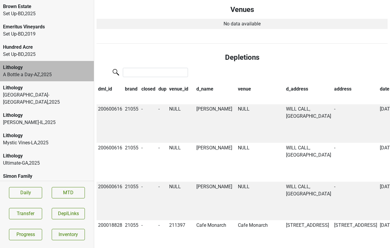
click at [378, 84] on th "date" at bounding box center [386, 89] width 17 height 10
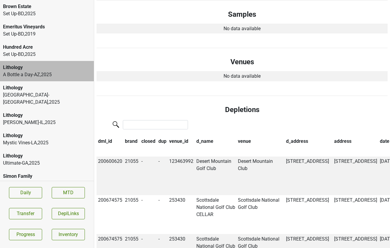
scroll to position [335, 0]
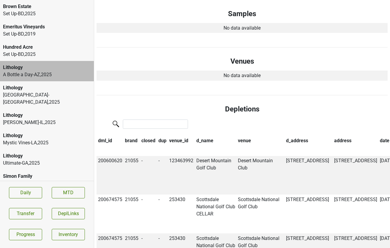
click at [378, 136] on th "date" at bounding box center [386, 141] width 17 height 10
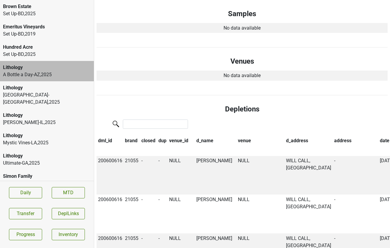
click at [378, 136] on th "date" at bounding box center [386, 141] width 17 height 10
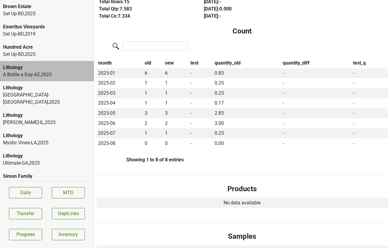
scroll to position [0, 0]
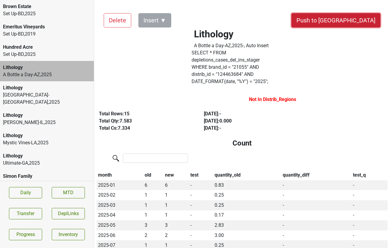
click at [360, 19] on button "Push to DC" at bounding box center [335, 20] width 89 height 14
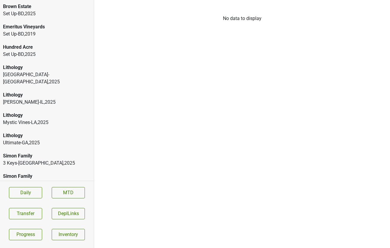
click at [48, 76] on div "Great Lakes-MI , 2025" at bounding box center [47, 78] width 88 height 14
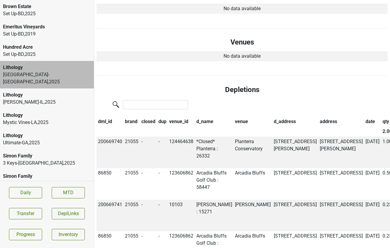
scroll to position [350, 0]
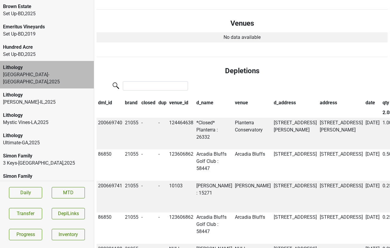
click at [364, 98] on th "date" at bounding box center [372, 103] width 17 height 10
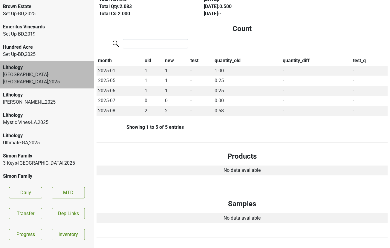
scroll to position [0, 0]
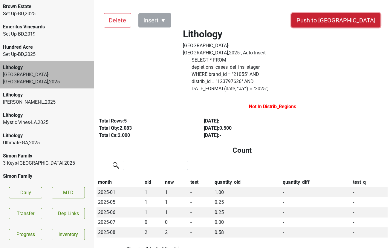
drag, startPoint x: 356, startPoint y: 22, endPoint x: 274, endPoint y: 144, distance: 146.4
click at [350, 19] on button "Push to DC" at bounding box center [335, 20] width 89 height 14
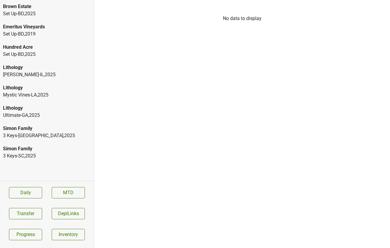
click at [74, 64] on div "Lithology" at bounding box center [47, 67] width 88 height 7
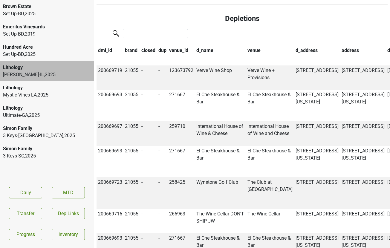
scroll to position [538, 0]
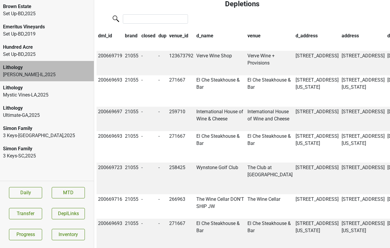
click at [386, 35] on th "date" at bounding box center [394, 36] width 17 height 10
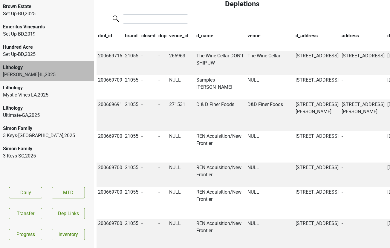
click at [386, 35] on th "date" at bounding box center [394, 36] width 17 height 10
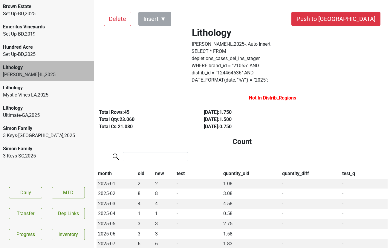
scroll to position [0, 0]
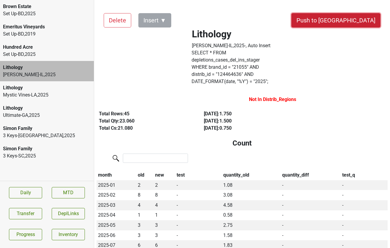
click at [352, 19] on button "Push to DC" at bounding box center [335, 20] width 89 height 14
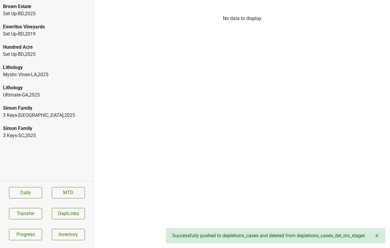
click at [59, 69] on div "Lithology" at bounding box center [47, 67] width 88 height 7
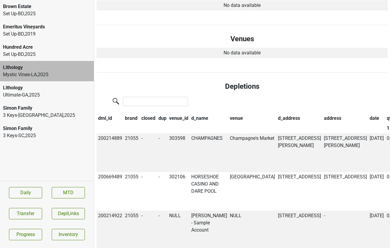
scroll to position [372, 0]
click at [368, 113] on th "date" at bounding box center [376, 118] width 17 height 10
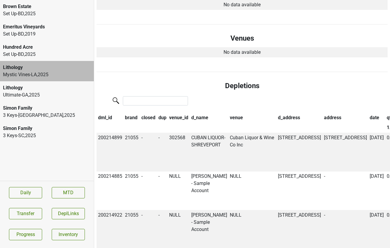
click at [368, 113] on th "date" at bounding box center [376, 118] width 17 height 10
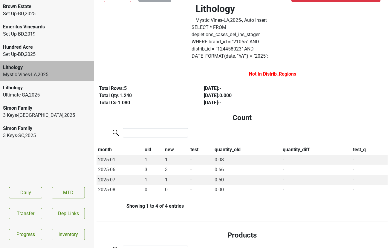
scroll to position [0, 0]
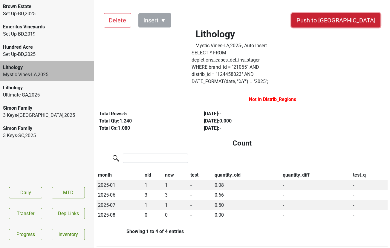
drag, startPoint x: 352, startPoint y: 22, endPoint x: 270, endPoint y: 135, distance: 139.4
click at [348, 23] on button "Push to DC" at bounding box center [335, 20] width 89 height 14
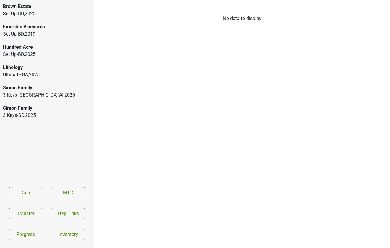
click at [48, 112] on div "3 Keys-SC , 2025" at bounding box center [47, 115] width 88 height 7
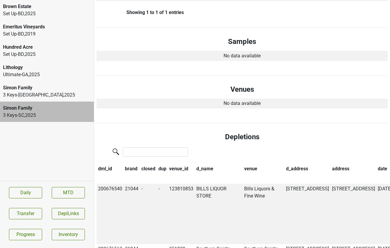
scroll to position [342, 0]
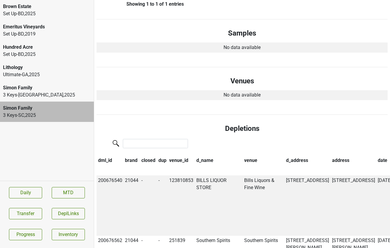
click at [376, 155] on th "date" at bounding box center [384, 160] width 17 height 10
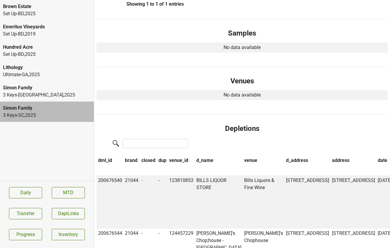
click at [376, 155] on th "date" at bounding box center [384, 160] width 17 height 10
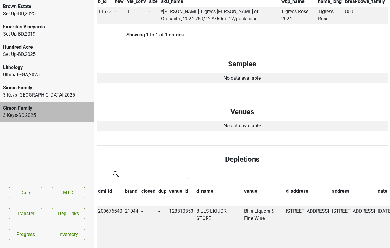
scroll to position [327, 0]
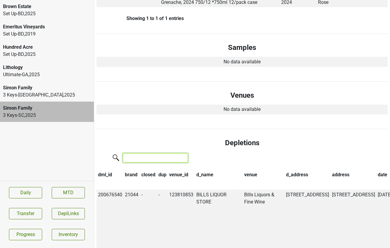
click at [157, 153] on input "search" at bounding box center [155, 157] width 65 height 9
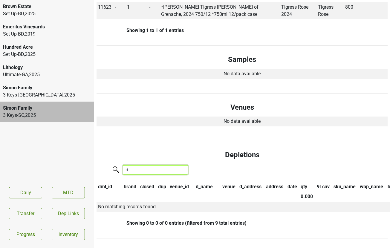
type input "r"
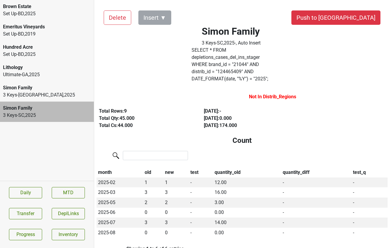
scroll to position [0, 0]
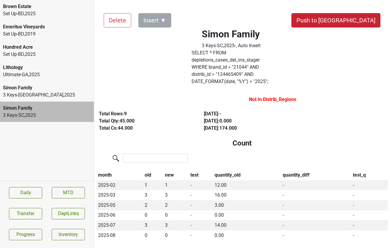
type input "tigress"
click at [353, 22] on button "Push to DC" at bounding box center [335, 20] width 89 height 14
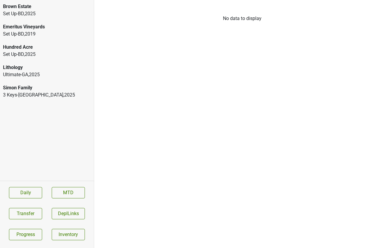
click at [8, 88] on div "Simon Family" at bounding box center [47, 87] width 88 height 7
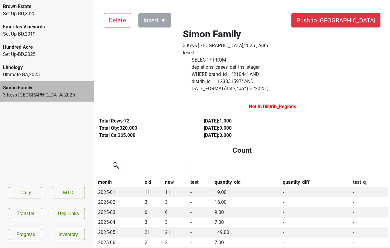
click at [209, 56] on label "SELECT * FROM depletions_cases_del_ins_stager WHERE brand_id = " 21044 " AND di…" at bounding box center [231, 74] width 79 height 36
drag, startPoint x: 224, startPoint y: 46, endPoint x: 246, endPoint y: 46, distance: 21.8
click at [246, 46] on div "Simon Family 3 Keys-NC , 2025 - , Auto Insert" at bounding box center [231, 42] width 106 height 28
copy div "3 Keys-[GEOGRAPHIC_DATA]"
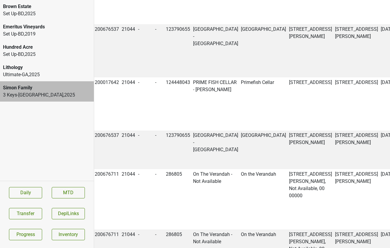
scroll to position [2466, 3]
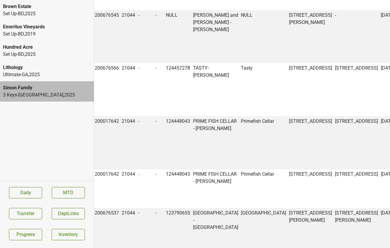
copy td "200688601"
click at [25, 211] on button "Transfer" at bounding box center [25, 213] width 33 height 11
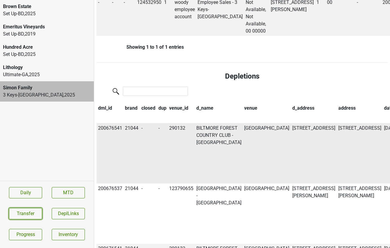
scroll to position [500, 0]
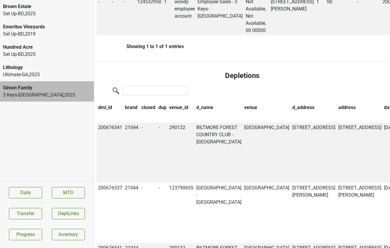
click at [382, 102] on th "date" at bounding box center [390, 107] width 17 height 10
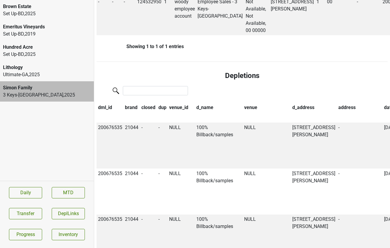
click at [382, 102] on th "date" at bounding box center [390, 107] width 17 height 10
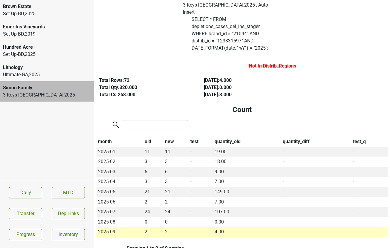
scroll to position [0, 0]
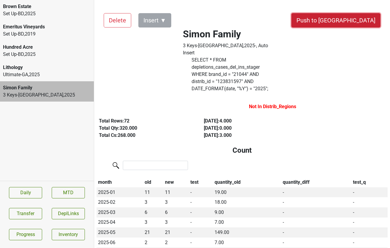
click at [356, 22] on button "Push to DC" at bounding box center [335, 20] width 89 height 14
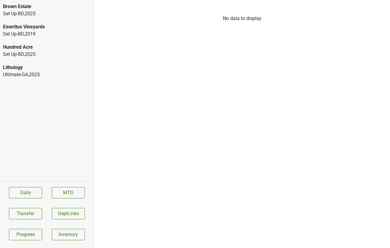
click at [50, 74] on div "Ultimate-GA , 2025" at bounding box center [47, 74] width 88 height 7
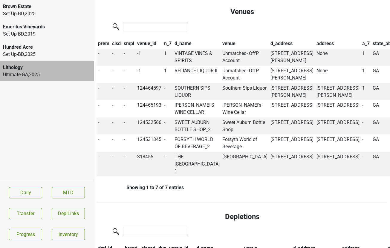
scroll to position [368, 0]
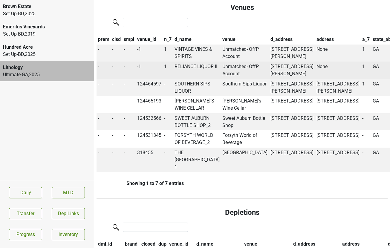
click at [189, 79] on td "RELIANCE LIQUOR II" at bounding box center [197, 70] width 48 height 17
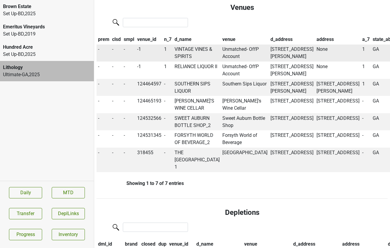
click at [182, 45] on td "VINTAGE VINES & SPIRITS" at bounding box center [197, 53] width 48 height 17
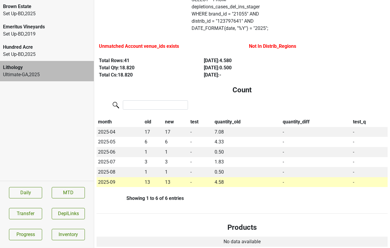
scroll to position [0, 0]
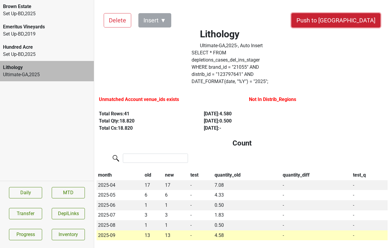
click at [353, 20] on button "Push to DC" at bounding box center [335, 20] width 89 height 14
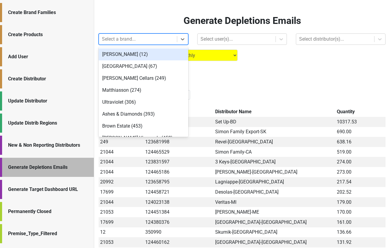
click at [118, 36] on div at bounding box center [138, 39] width 72 height 8
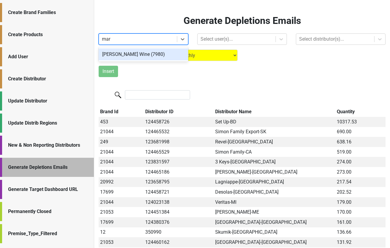
type input "[PERSON_NAME]"
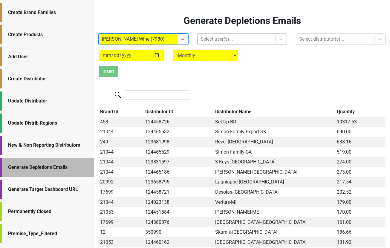
click at [206, 39] on div at bounding box center [236, 39] width 72 height 8
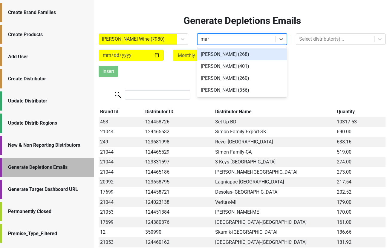
type input "[PERSON_NAME]"
click at [241, 55] on div "[PERSON_NAME] (260)" at bounding box center [242, 54] width 90 height 12
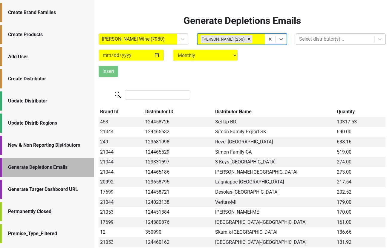
click at [312, 43] on div at bounding box center [335, 39] width 72 height 8
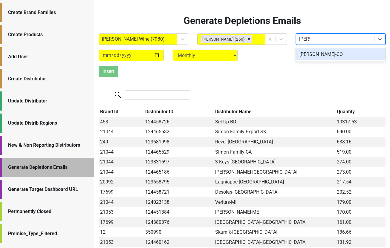
type input "[PERSON_NAME]"
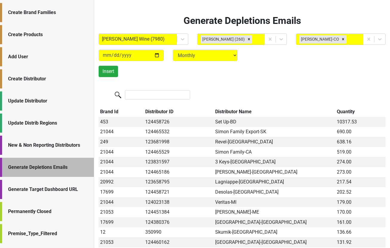
click at [33, 138] on div "New & Non Reporting Distributors" at bounding box center [47, 145] width 94 height 19
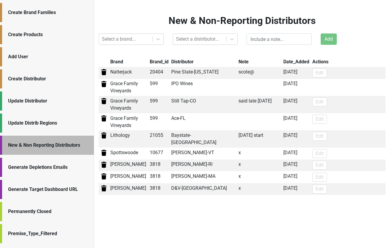
click at [35, 169] on div "Generate Depletions Emails" at bounding box center [48, 167] width 80 height 7
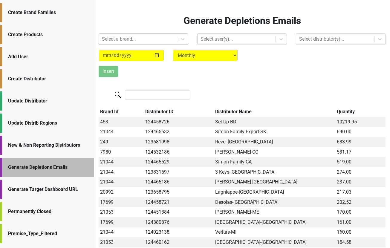
click at [119, 40] on div at bounding box center [138, 39] width 72 height 8
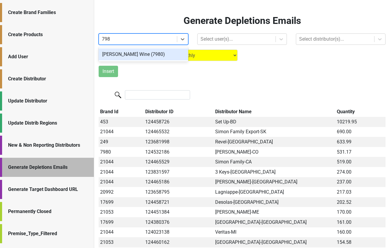
type input "7980"
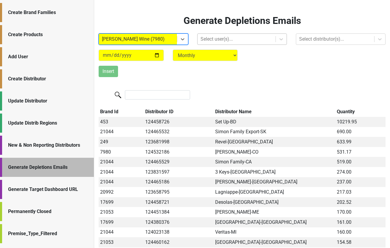
click at [204, 39] on div at bounding box center [236, 39] width 72 height 8
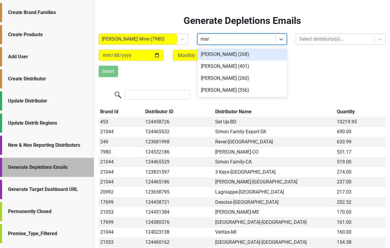
type input "[PERSON_NAME]"
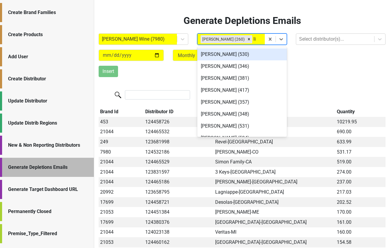
type input "[PERSON_NAME]"
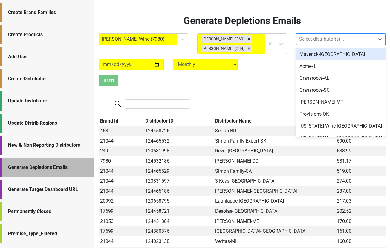
click at [312, 42] on div at bounding box center [335, 39] width 72 height 8
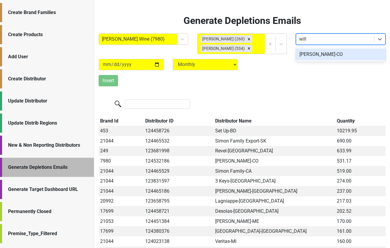
type input "[PERSON_NAME]"
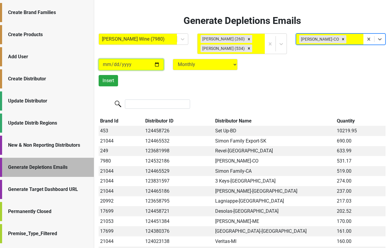
click at [156, 65] on input "[DATE]" at bounding box center [131, 64] width 65 height 11
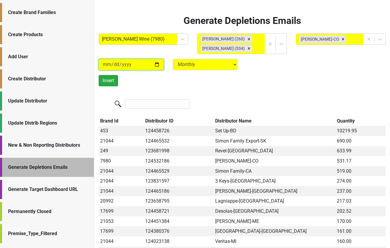
type input "[DATE]"
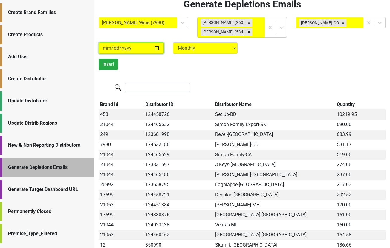
scroll to position [14, 0]
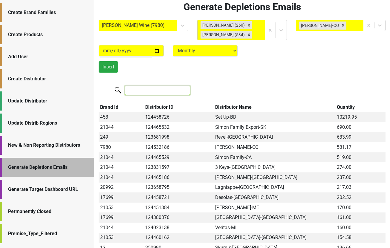
click at [152, 90] on input "search" at bounding box center [157, 90] width 65 height 9
click at [107, 68] on button "Insert" at bounding box center [108, 66] width 19 height 11
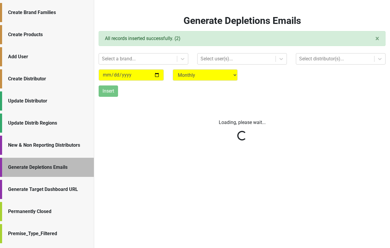
scroll to position [0, 0]
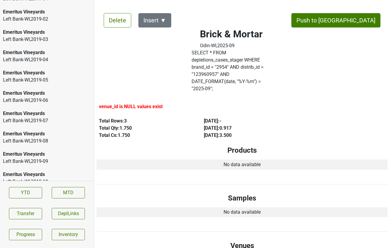
scroll to position [328, 0]
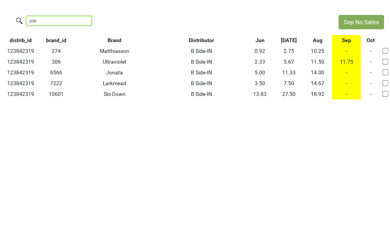
drag, startPoint x: 60, startPoint y: 22, endPoint x: 3, endPoint y: 19, distance: 56.6
click at [3, 19] on div "side" at bounding box center [166, 21] width 333 height 13
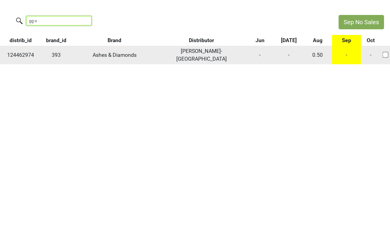
type input "gg-v"
click at [348, 51] on td "-" at bounding box center [346, 55] width 29 height 19
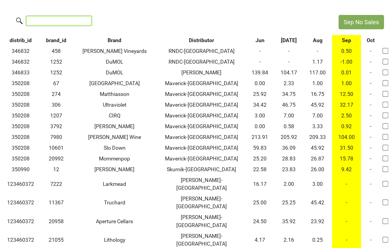
click at [62, 20] on input "search" at bounding box center [58, 20] width 65 height 9
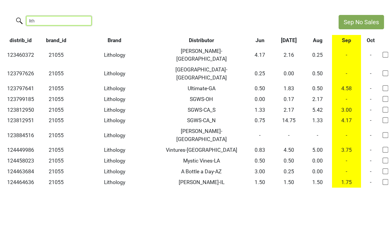
type input "lith"
click at [201, 37] on th "Distributor" at bounding box center [201, 40] width 88 height 11
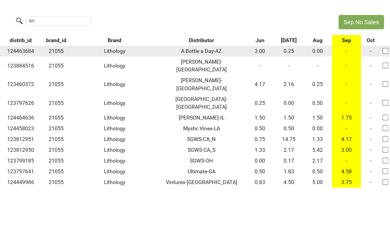
click at [347, 51] on td "-" at bounding box center [346, 51] width 29 height 11
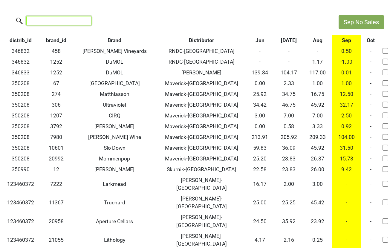
click at [65, 22] on input "search" at bounding box center [58, 20] width 65 height 9
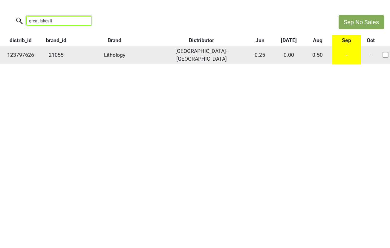
type input "great lakes li"
click at [349, 51] on td "-" at bounding box center [346, 55] width 29 height 19
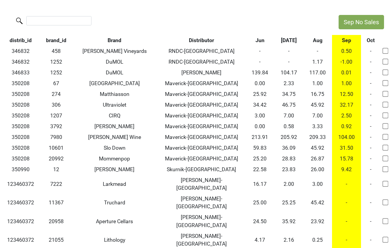
click at [65, 26] on div at bounding box center [166, 21] width 333 height 13
click at [60, 22] on input "search" at bounding box center [58, 20] width 65 height 9
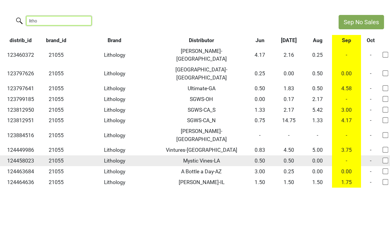
type input "litho"
click at [346, 155] on td "-" at bounding box center [346, 160] width 29 height 11
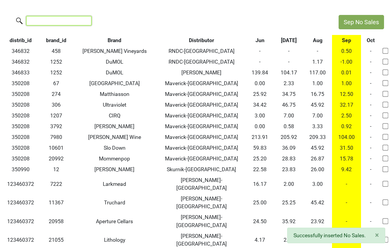
click at [42, 24] on input "search" at bounding box center [58, 20] width 65 height 9
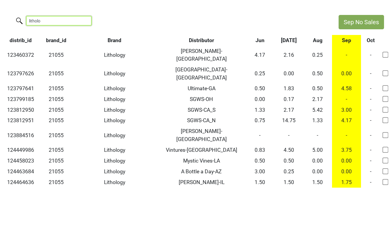
drag, startPoint x: 49, startPoint y: 22, endPoint x: -26, endPoint y: 19, distance: 74.5
click at [0, 19] on html "Sep No Sales litholo distrib_id brand_id Brand Distributor Jun Jul Aug Sep Oct …" at bounding box center [195, 101] width 390 height 203
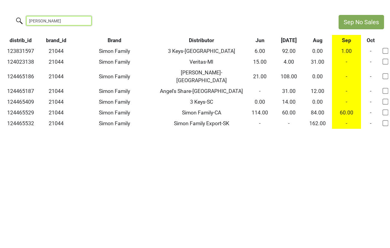
type input "simon"
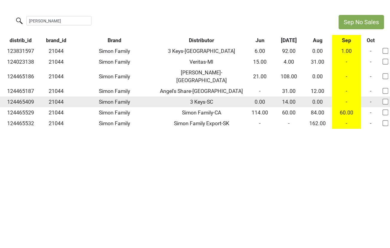
click at [346, 97] on td "-" at bounding box center [346, 102] width 29 height 11
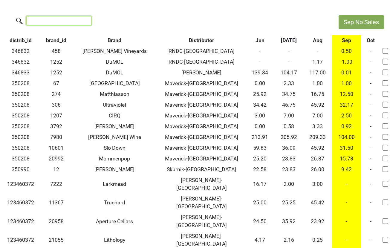
click at [48, 19] on input "search" at bounding box center [58, 20] width 65 height 9
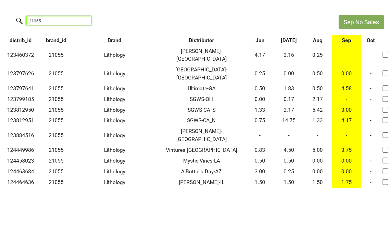
drag, startPoint x: 48, startPoint y: 22, endPoint x: -37, endPoint y: 18, distance: 85.8
click at [0, 18] on html "Sep No Sales 21055 distrib_id brand_id Brand Distributor Jun Jul Aug Sep Oct 12…" at bounding box center [195, 101] width 390 height 203
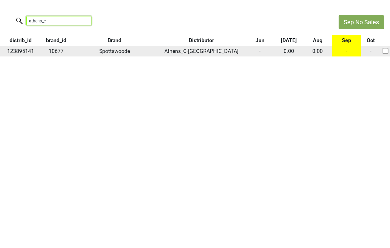
type input "athens_c"
click at [348, 51] on td "-" at bounding box center [346, 51] width 29 height 11
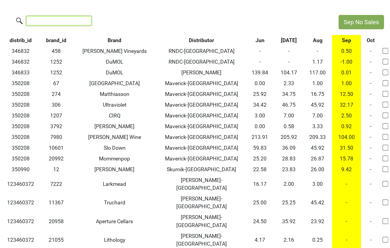
click at [69, 20] on input "search" at bounding box center [58, 20] width 65 height 9
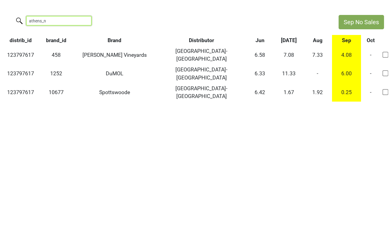
type input "athens_n"
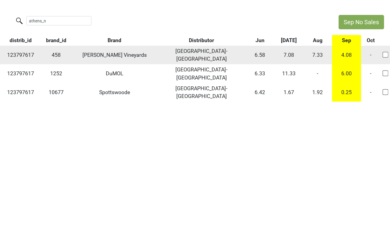
click at [16, 51] on td "123797617" at bounding box center [20, 55] width 41 height 19
copy td "123797617"
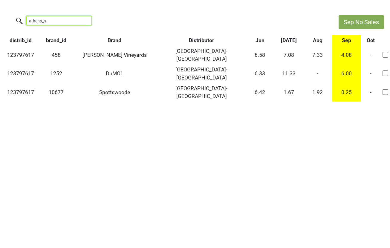
drag, startPoint x: 63, startPoint y: 18, endPoint x: 14, endPoint y: 18, distance: 49.3
click at [14, 18] on div "athens_n" at bounding box center [166, 21] width 333 height 13
drag, startPoint x: 51, startPoint y: 22, endPoint x: -1, endPoint y: 21, distance: 52.6
click at [0, 21] on html "Sep No Sales athens_n distrib_id brand_id Brand Distributor Jun Jul Aug Sep Oct…" at bounding box center [195, 58] width 390 height 117
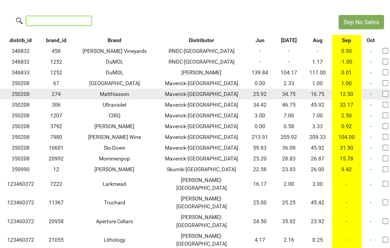
scroll to position [3, 0]
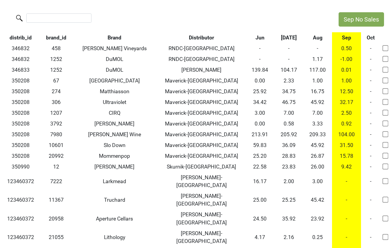
click at [317, 39] on th "Aug" at bounding box center [317, 37] width 29 height 11
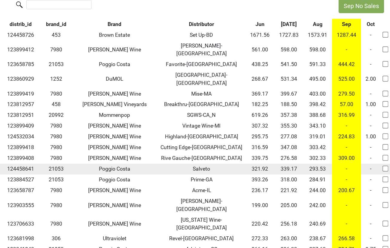
scroll to position [18, 0]
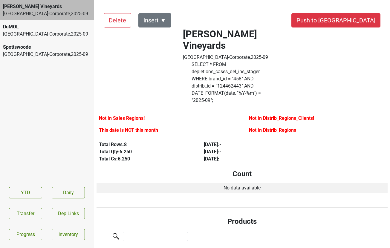
click at [211, 61] on label "SELECT * FROM depletions_cases_del_ins_stager WHERE brand_id = " 458 " AND dist…" at bounding box center [231, 82] width 79 height 43
click at [39, 49] on div "Spottswoode" at bounding box center [47, 47] width 88 height 7
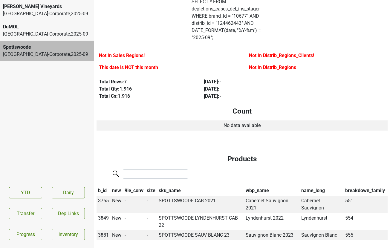
scroll to position [50, 0]
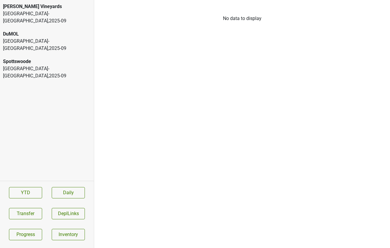
click at [62, 7] on div "[PERSON_NAME] Vineyards" at bounding box center [47, 6] width 88 height 7
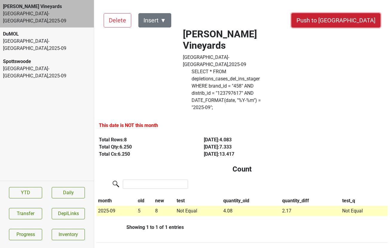
click at [346, 17] on button "Push to DC" at bounding box center [335, 20] width 89 height 14
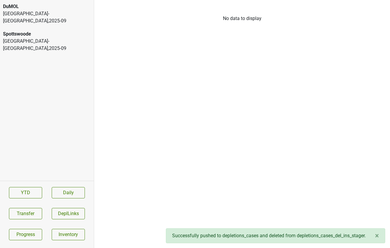
click at [33, 16] on div "Athens_N-TN , 2025 - 09" at bounding box center [47, 17] width 88 height 14
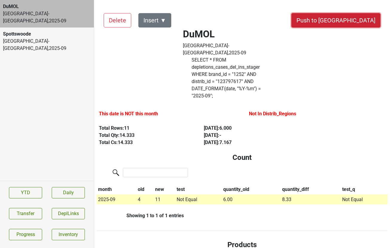
click at [350, 19] on button "Push to DC" at bounding box center [335, 20] width 89 height 14
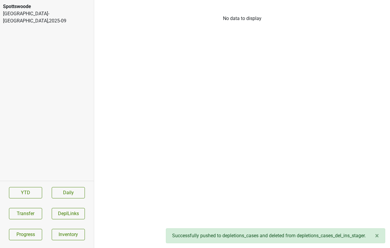
click at [45, 14] on div "Athens_N-TN , 2025 - 09" at bounding box center [47, 17] width 88 height 14
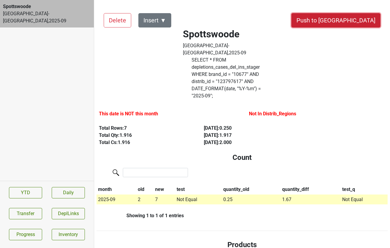
click at [351, 16] on button "Push to DC" at bounding box center [335, 20] width 89 height 14
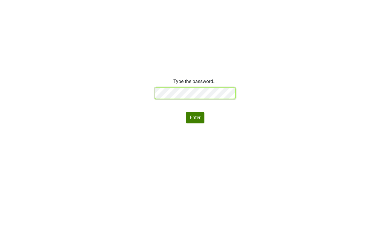
click at [84, 88] on div "Type the password... Enter" at bounding box center [195, 100] width 390 height 45
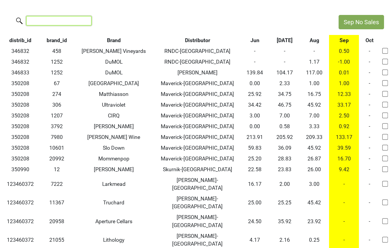
click at [38, 23] on input "search" at bounding box center [58, 20] width 65 height 9
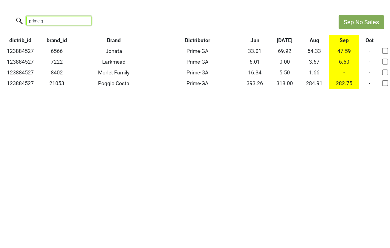
type input "prime-g"
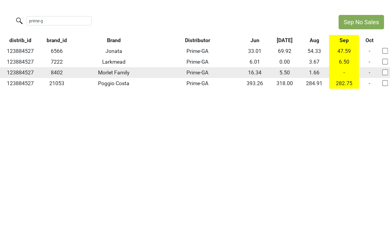
click at [344, 72] on td "-" at bounding box center [344, 72] width 30 height 11
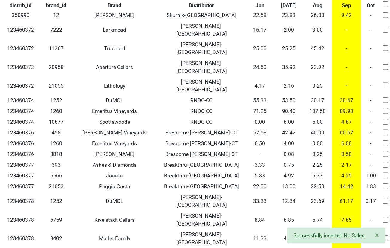
scroll to position [13, 0]
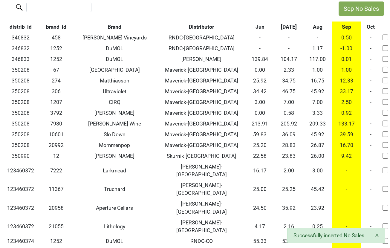
click at [349, 24] on th "Sep" at bounding box center [346, 27] width 29 height 11
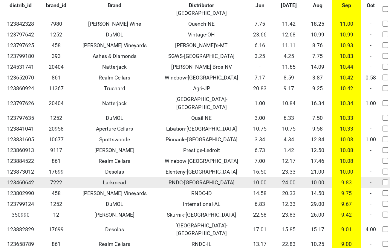
scroll to position [2478, 0]
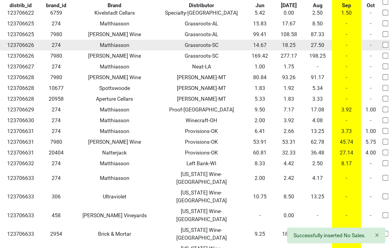
scroll to position [1268, 0]
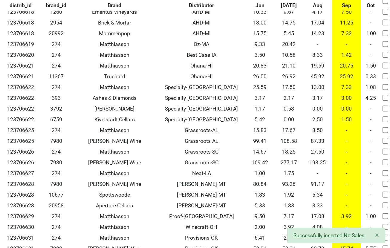
click at [343, 6] on th "Sep" at bounding box center [346, 5] width 29 height 11
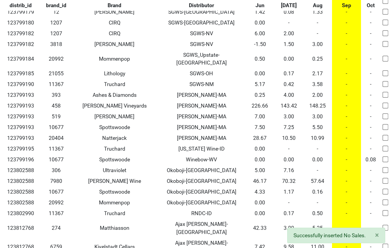
click at [343, 208] on td "-" at bounding box center [346, 213] width 29 height 11
click at [344, 2] on th "Sep" at bounding box center [346, 5] width 29 height 11
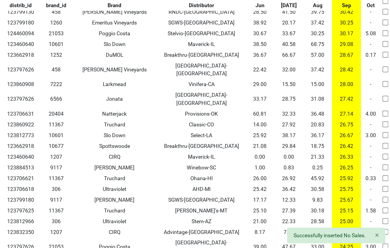
click at [346, 4] on th "Sep" at bounding box center [346, 5] width 29 height 11
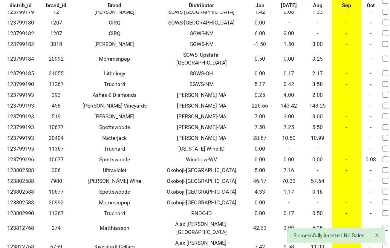
click at [346, 4] on th "Sep" at bounding box center [346, 5] width 29 height 11
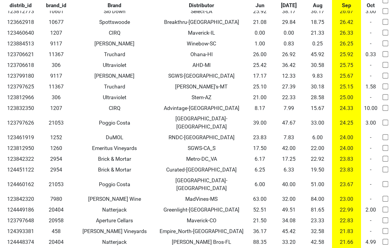
scroll to position [1271, 0]
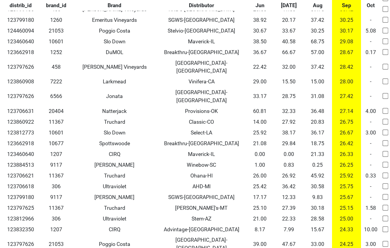
click at [316, 7] on th "Aug" at bounding box center [317, 5] width 29 height 11
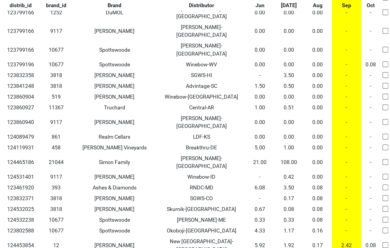
click at [345, 5] on th "Sep" at bounding box center [346, 5] width 29 height 11
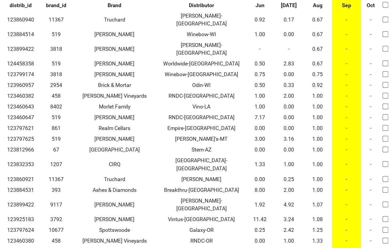
click at [345, 5] on th "Sep" at bounding box center [346, 5] width 29 height 11
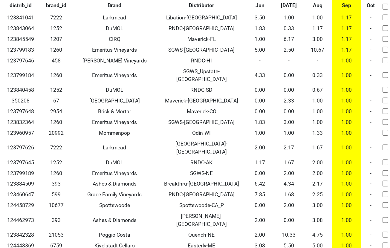
scroll to position [4676, 0]
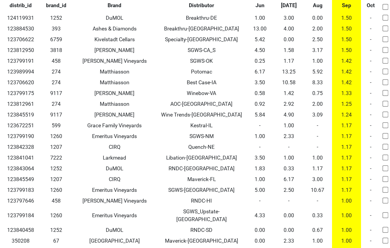
scroll to position [4537, 0]
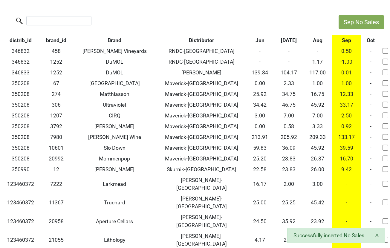
scroll to position [2487, 0]
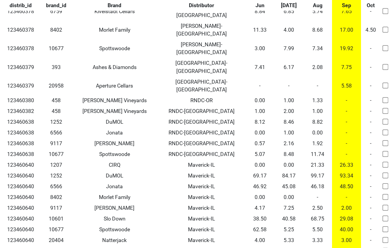
scroll to position [0, 0]
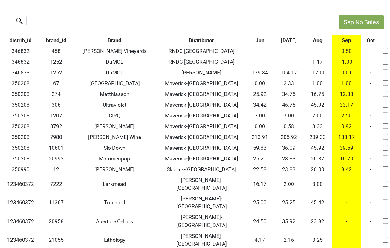
click at [342, 41] on th "Sep" at bounding box center [346, 40] width 29 height 11
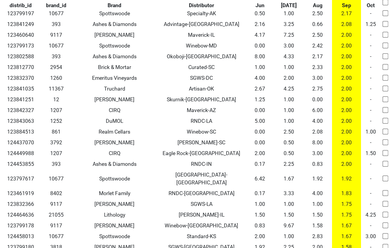
scroll to position [4285, 0]
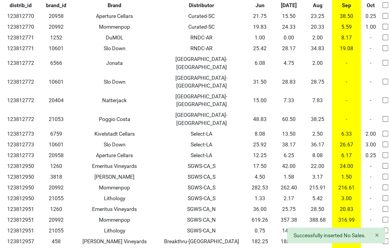
click at [348, 4] on th "Sep" at bounding box center [346, 5] width 29 height 11
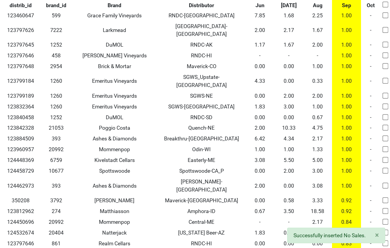
scroll to position [4734, 0]
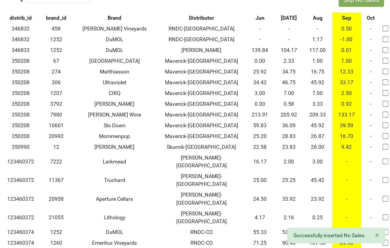
scroll to position [0, 0]
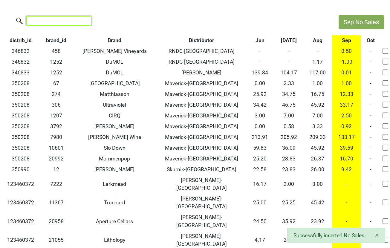
click at [48, 21] on input "search" at bounding box center [58, 20] width 65 height 9
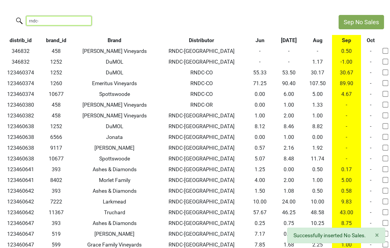
type input "rndc-"
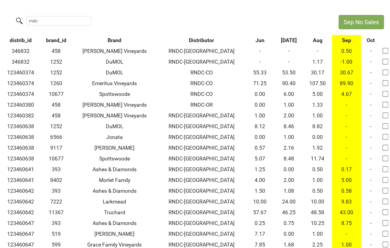
click at [346, 39] on th "Sep" at bounding box center [346, 40] width 29 height 11
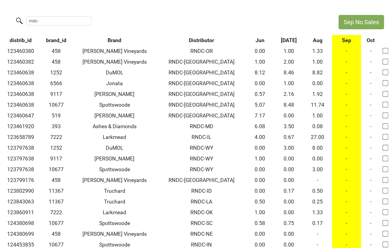
click at [346, 39] on th "Sep" at bounding box center [346, 40] width 29 height 11
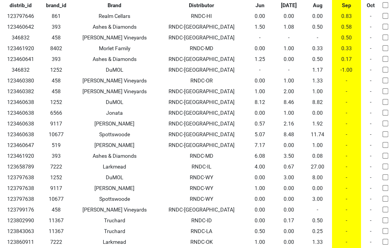
scroll to position [452, 0]
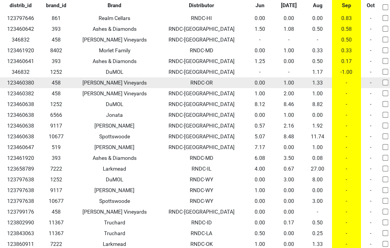
click at [383, 82] on input "checkbox" at bounding box center [385, 82] width 6 height 6
checkbox input "true"
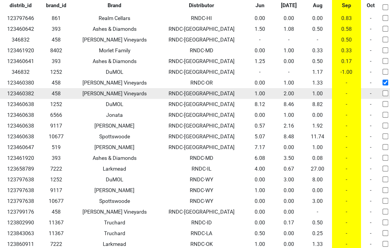
click at [383, 91] on input "checkbox" at bounding box center [385, 93] width 6 height 6
checkbox input "true"
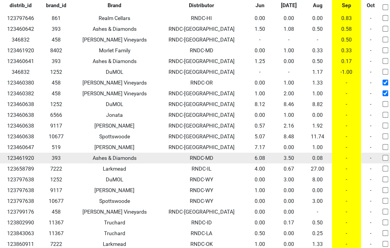
click at [386, 159] on input "checkbox" at bounding box center [385, 158] width 6 height 6
checkbox input "true"
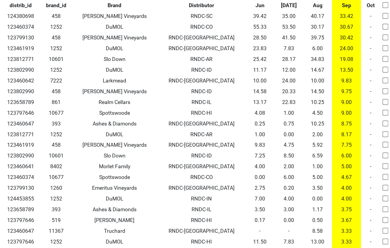
scroll to position [0, 0]
